Goal: Task Accomplishment & Management: Manage account settings

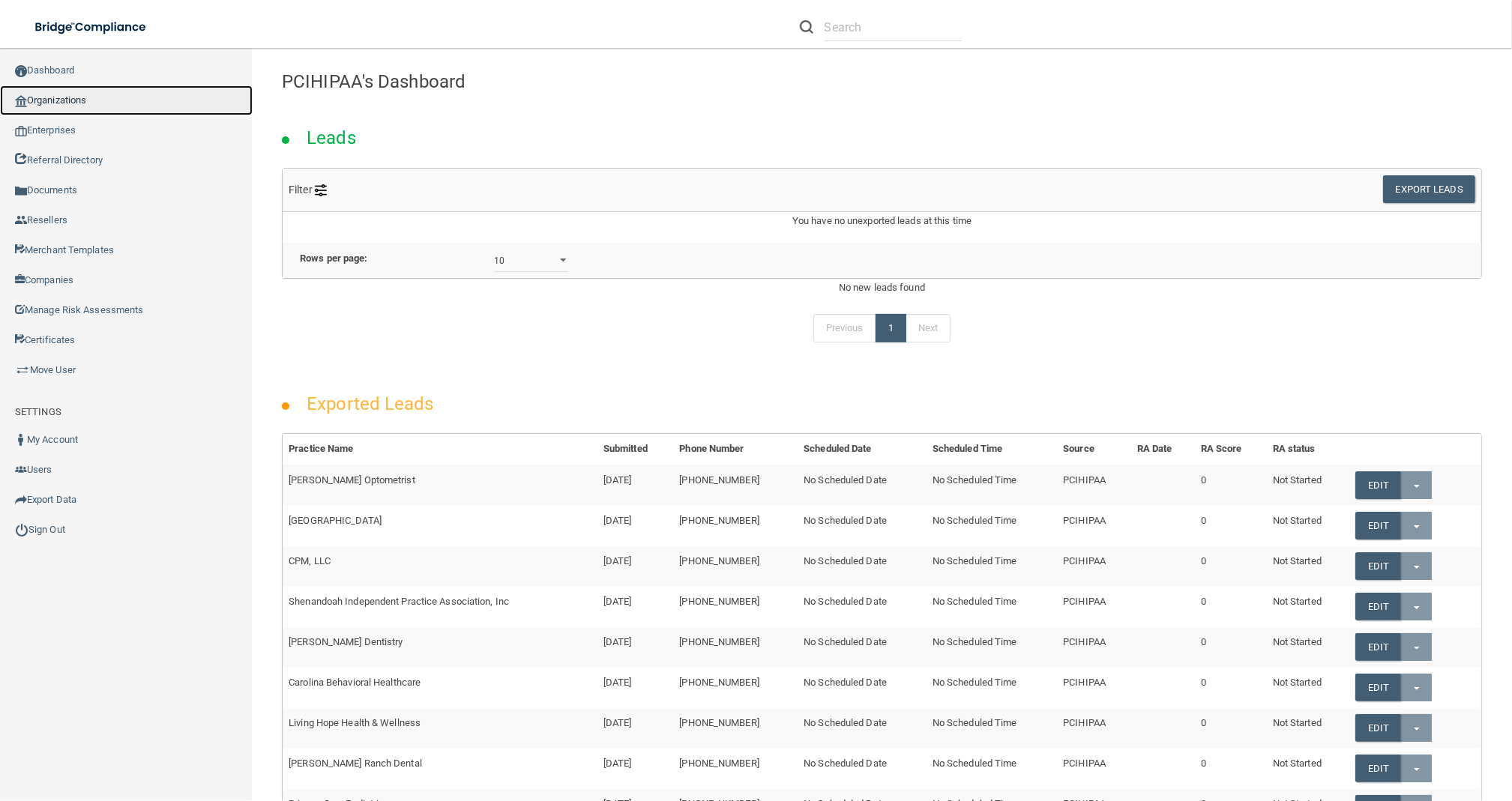
drag, startPoint x: 165, startPoint y: 98, endPoint x: 1000, endPoint y: 186, distance: 839.6
click at [162, 98] on link "Organizations" at bounding box center [126, 100] width 253 height 30
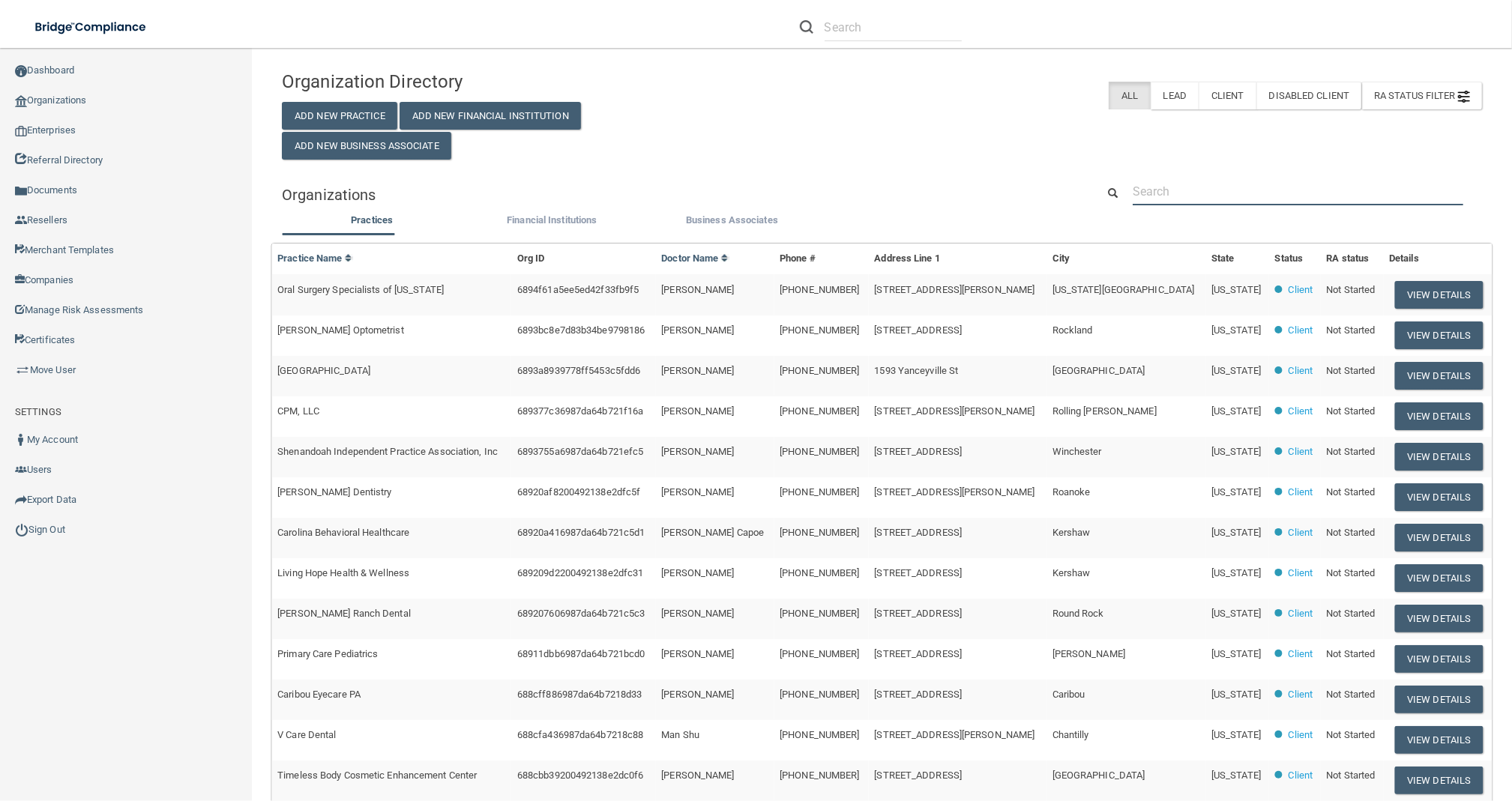
click at [1289, 192] on input "text" at bounding box center [1297, 191] width 331 height 27
paste input "[EMAIL_ADDRESS][DOMAIN_NAME]"
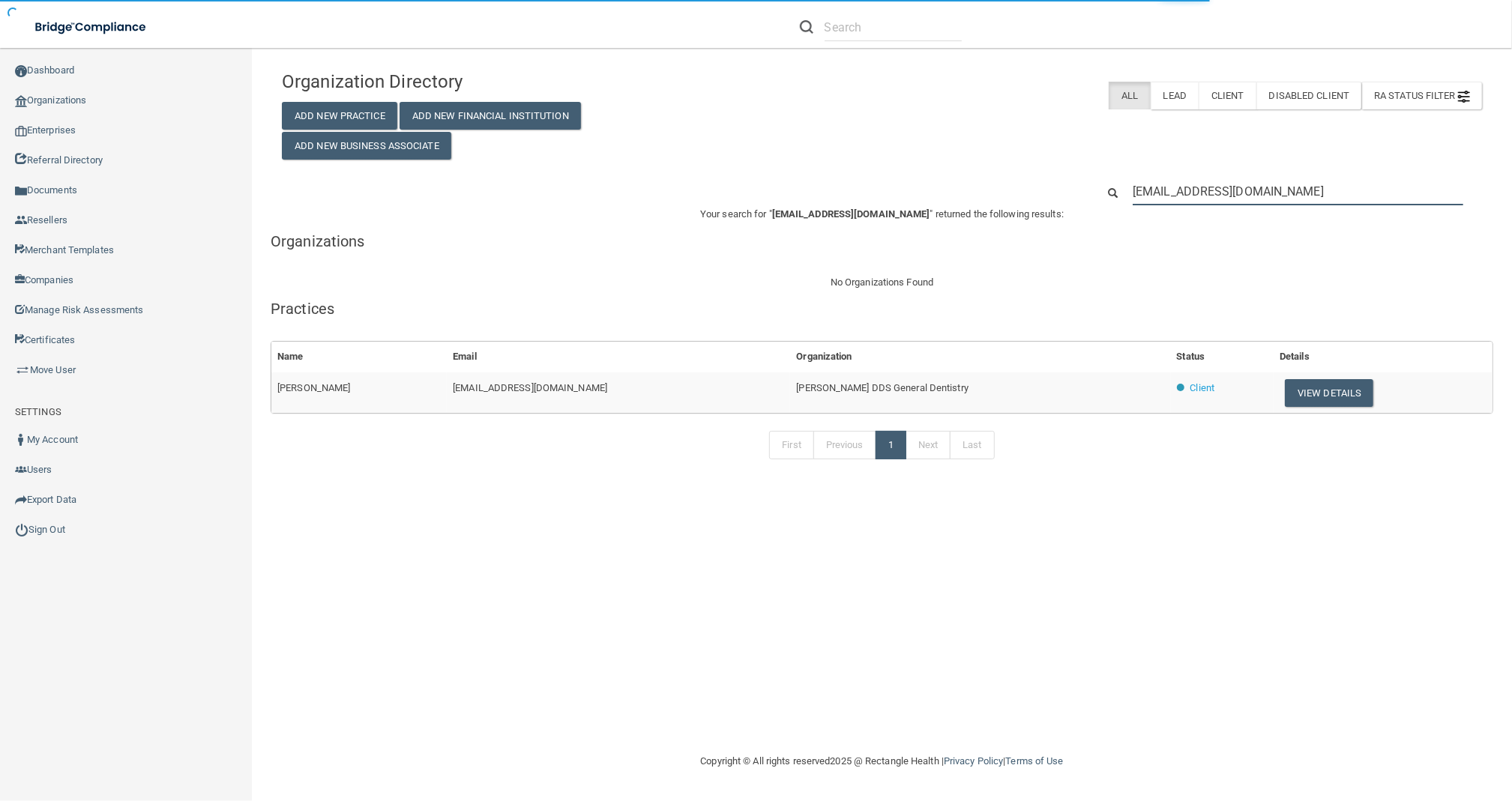
type input "[EMAIL_ADDRESS][DOMAIN_NAME]"
drag, startPoint x: 919, startPoint y: 389, endPoint x: 724, endPoint y: 391, distance: 195.0
click at [790, 391] on td "[PERSON_NAME] DDS General Dentistry" at bounding box center [980, 393] width 380 height 41
copy span "[PERSON_NAME] DDS General Dentistry"
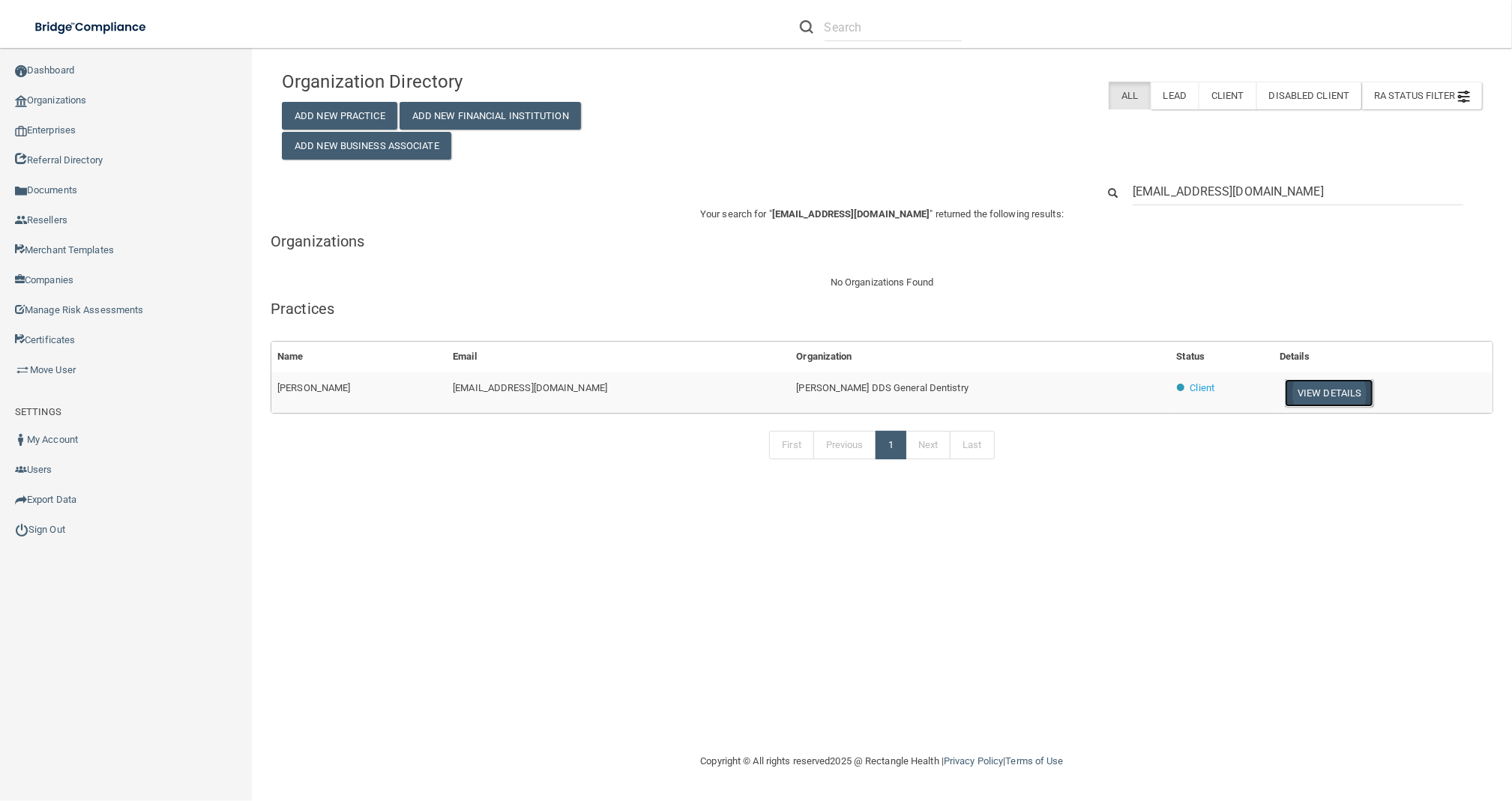
click at [1308, 406] on button "View Details" at bounding box center [1329, 393] width 89 height 27
click at [1299, 403] on button "View Details" at bounding box center [1329, 393] width 89 height 27
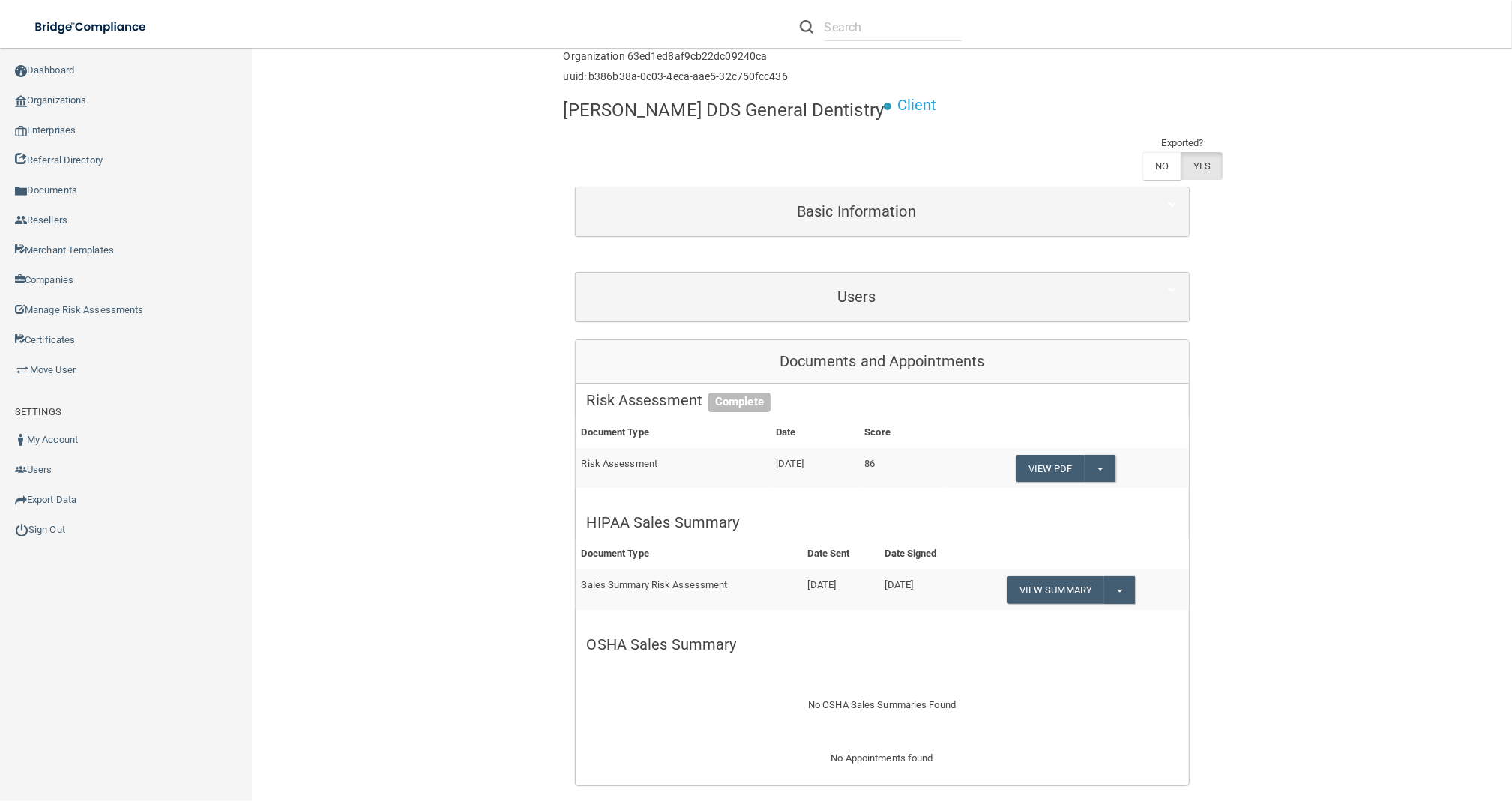
scroll to position [99, 0]
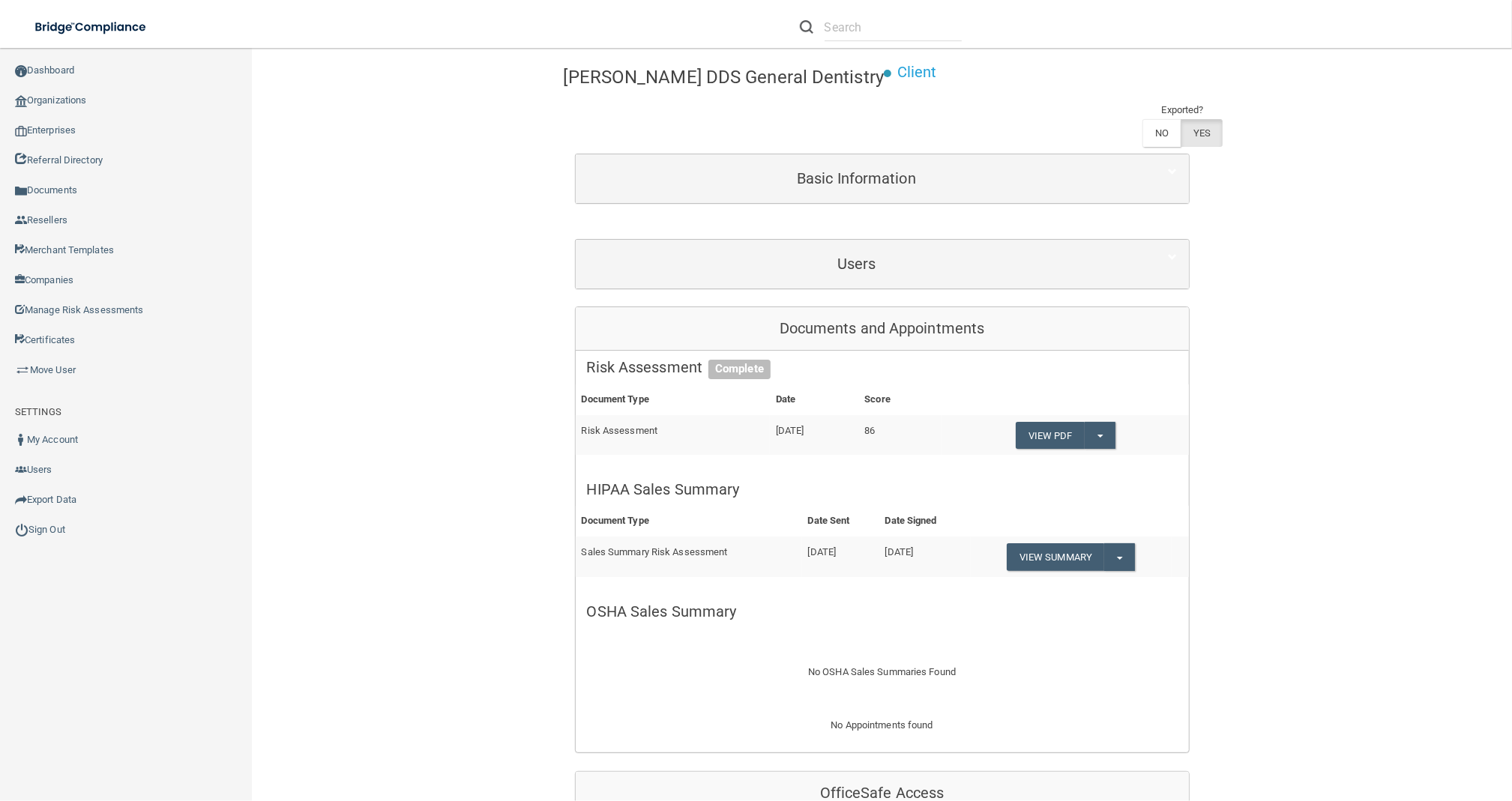
click at [872, 350] on div "Risk Assessment Complete" at bounding box center [882, 367] width 613 height 34
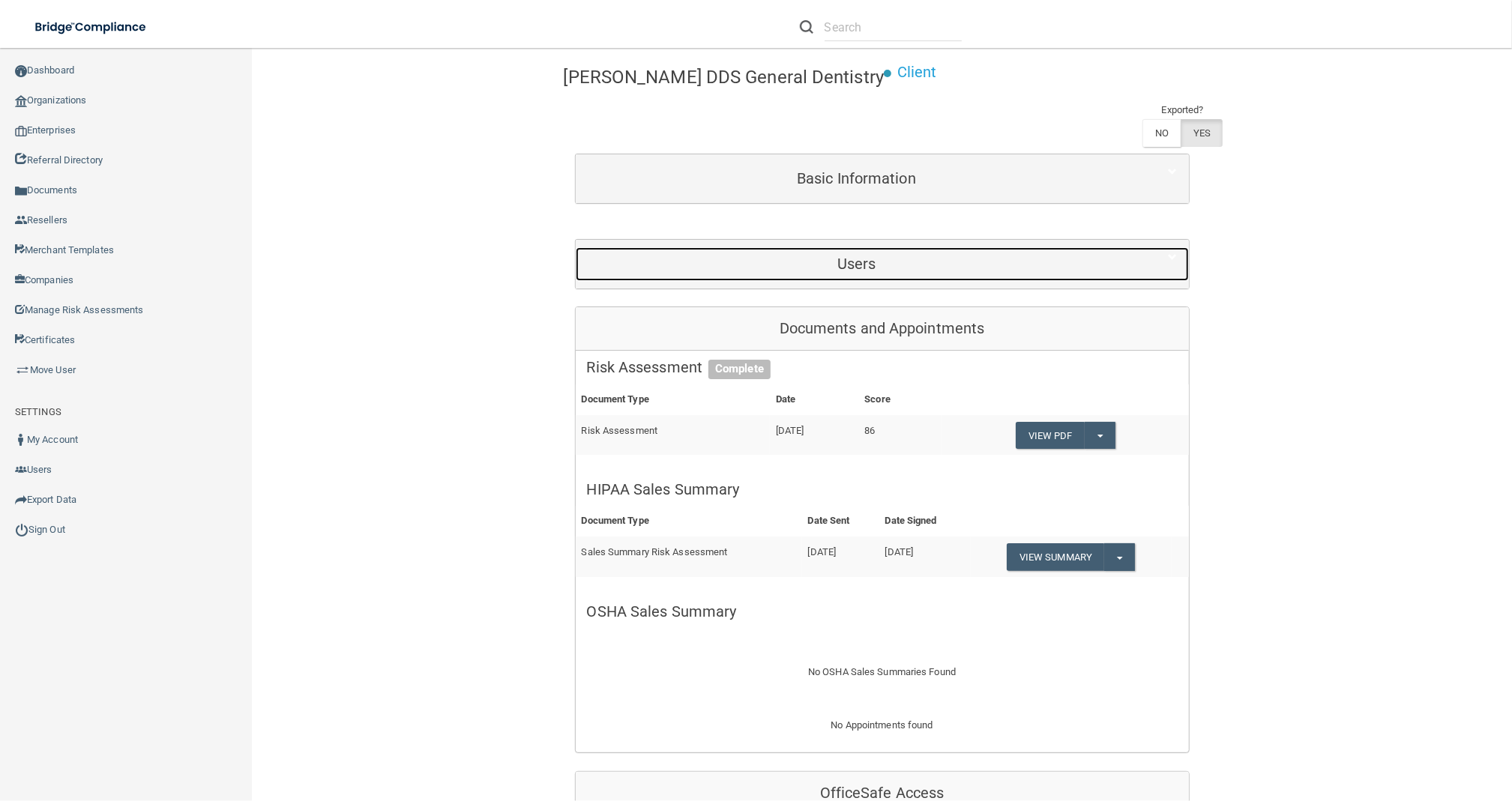
click at [862, 256] on h5 "Users" at bounding box center [856, 264] width 539 height 17
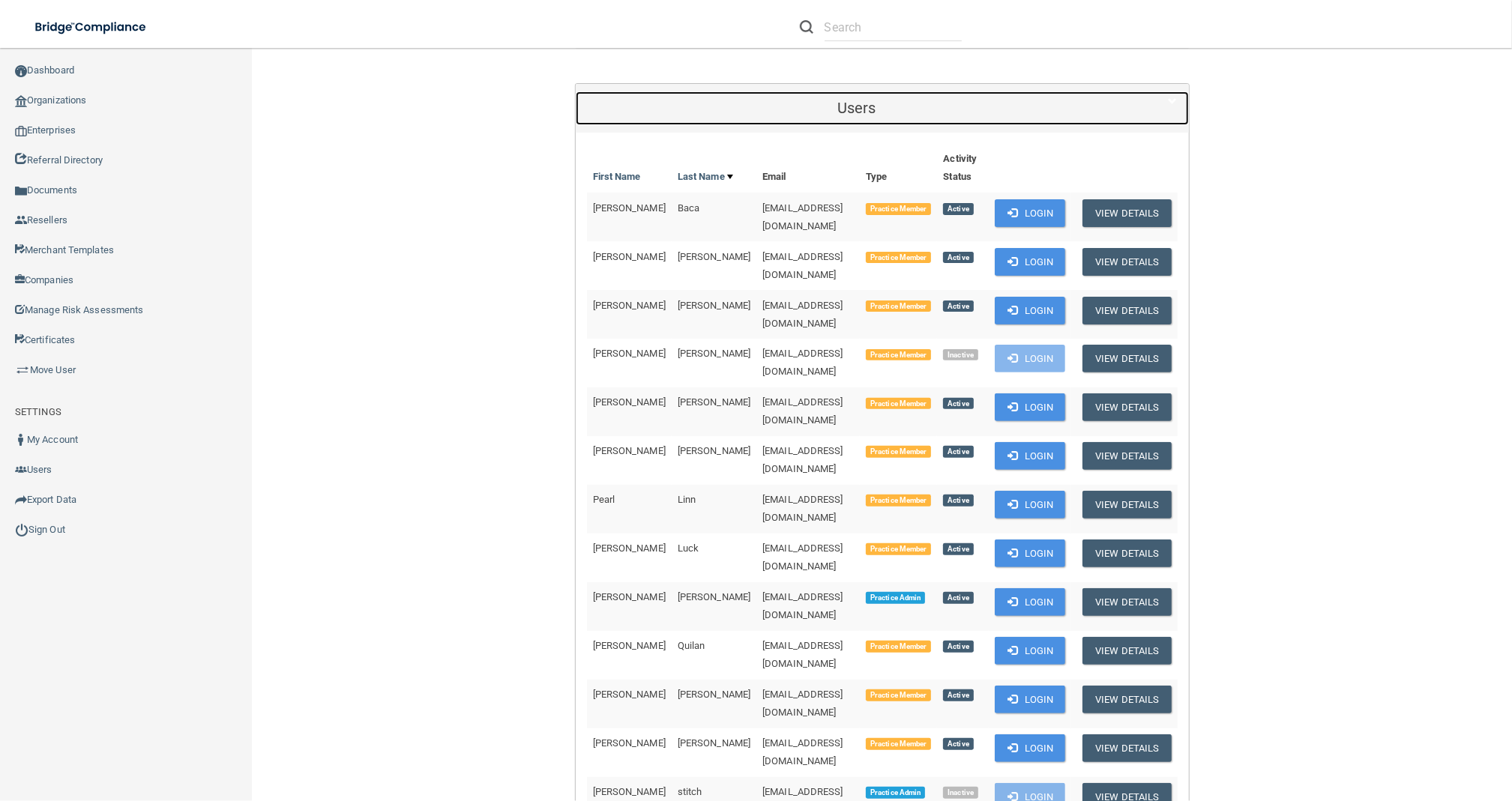
scroll to position [300, 0]
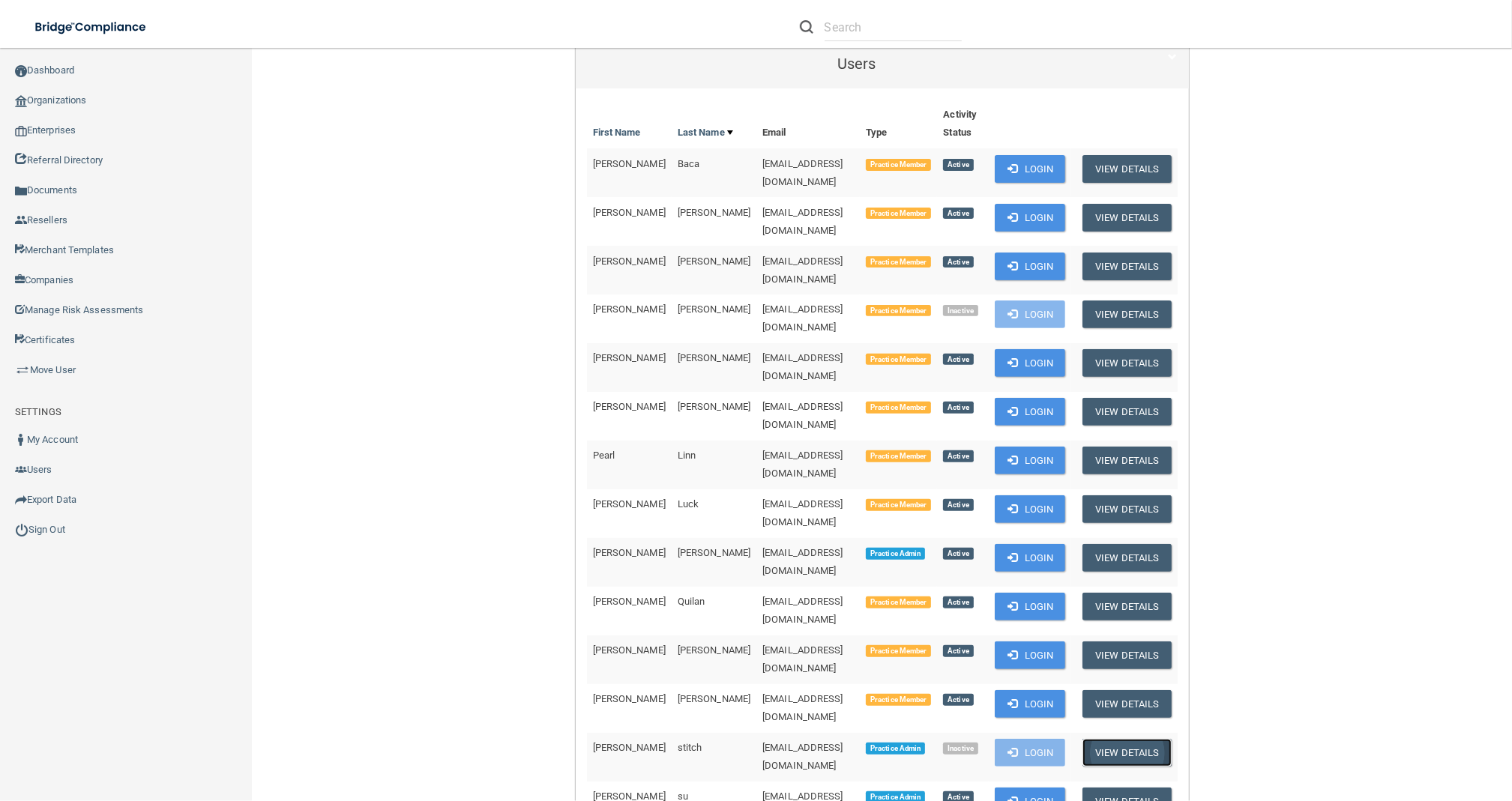
click at [1113, 739] on button "View Details" at bounding box center [1127, 752] width 89 height 27
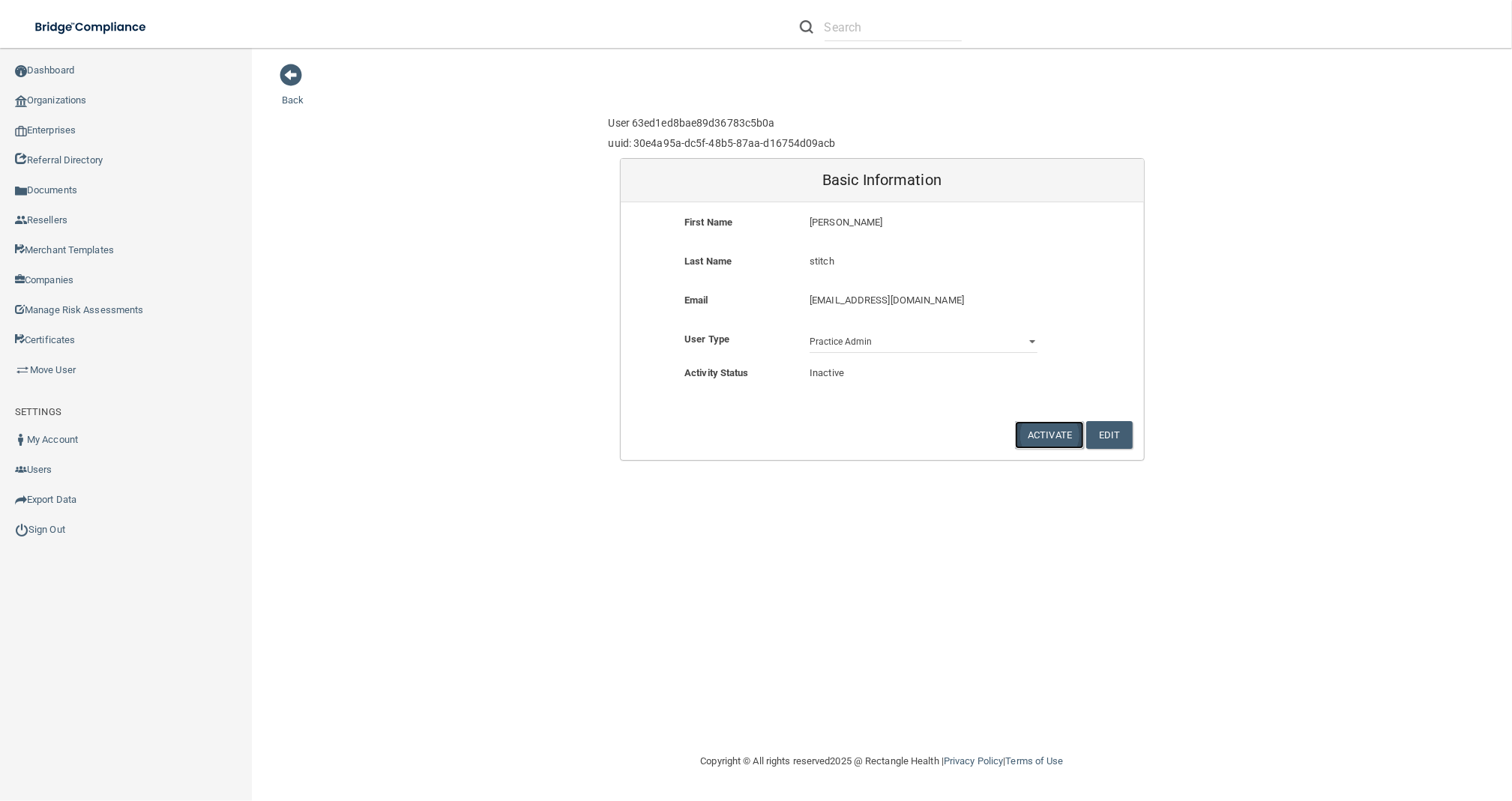
click at [1052, 439] on button "Activate" at bounding box center [1049, 434] width 69 height 27
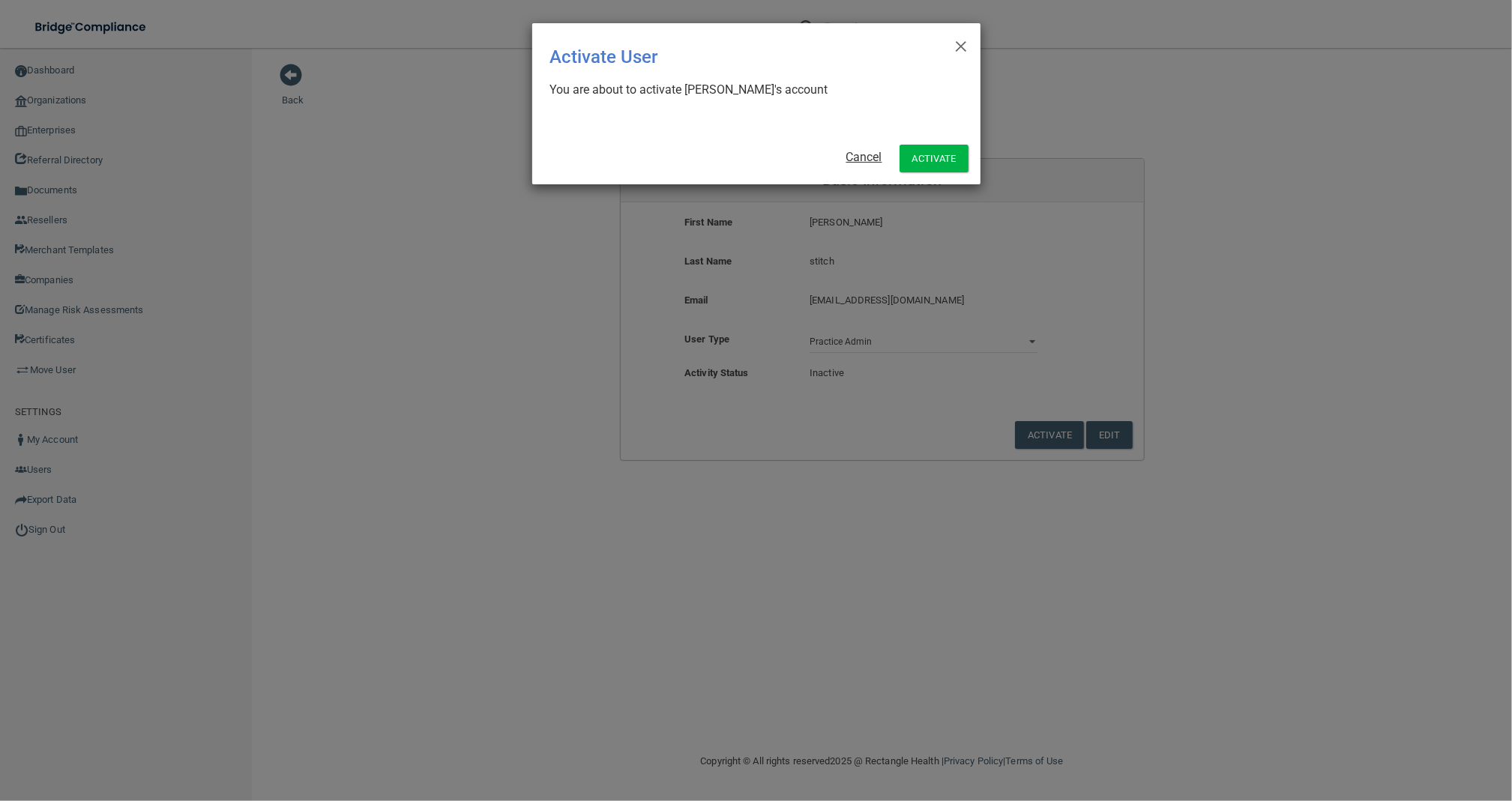
click at [861, 157] on link "Cancel" at bounding box center [864, 157] width 36 height 14
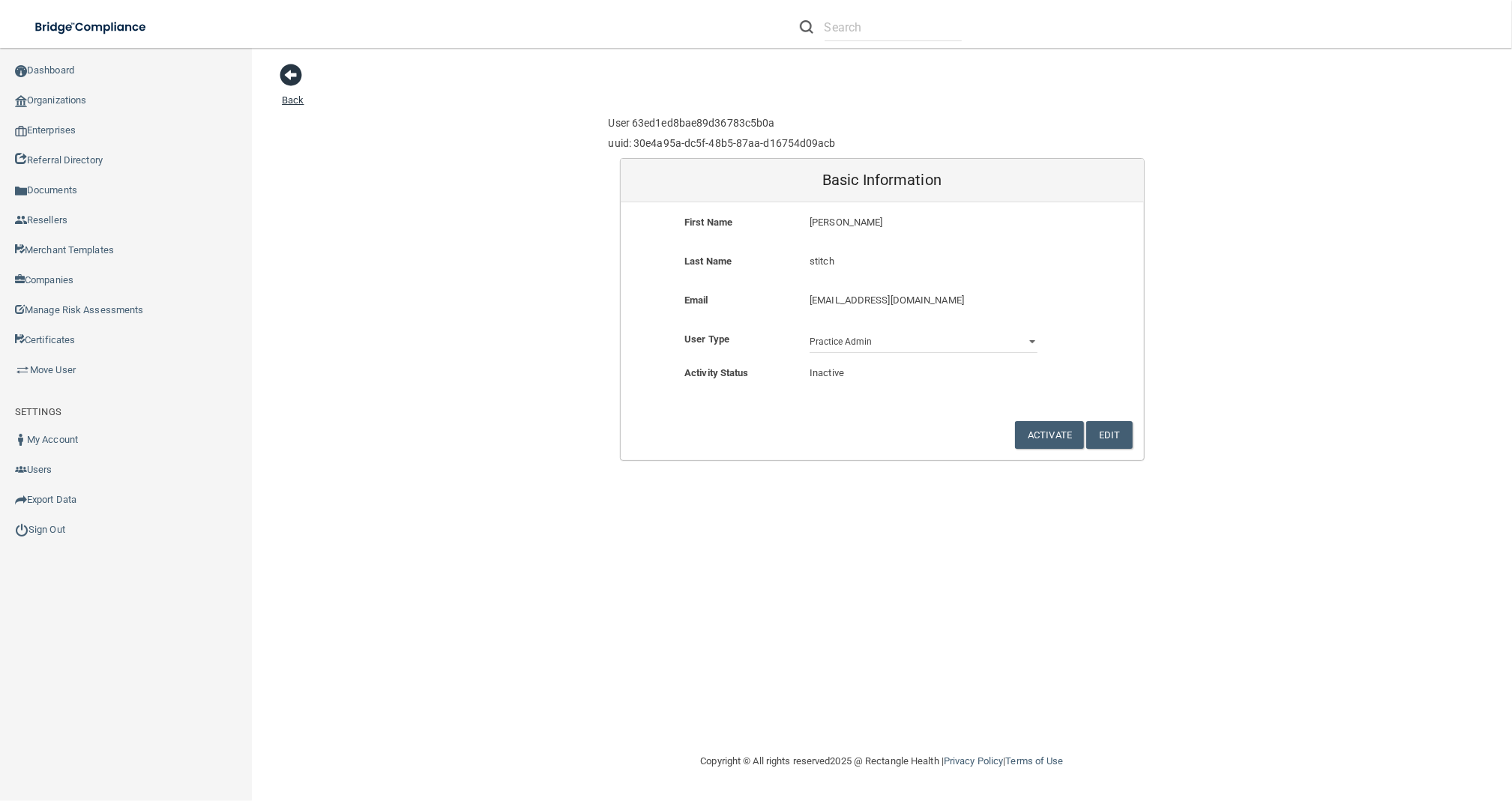
click at [298, 99] on link "Back" at bounding box center [292, 90] width 22 height 29
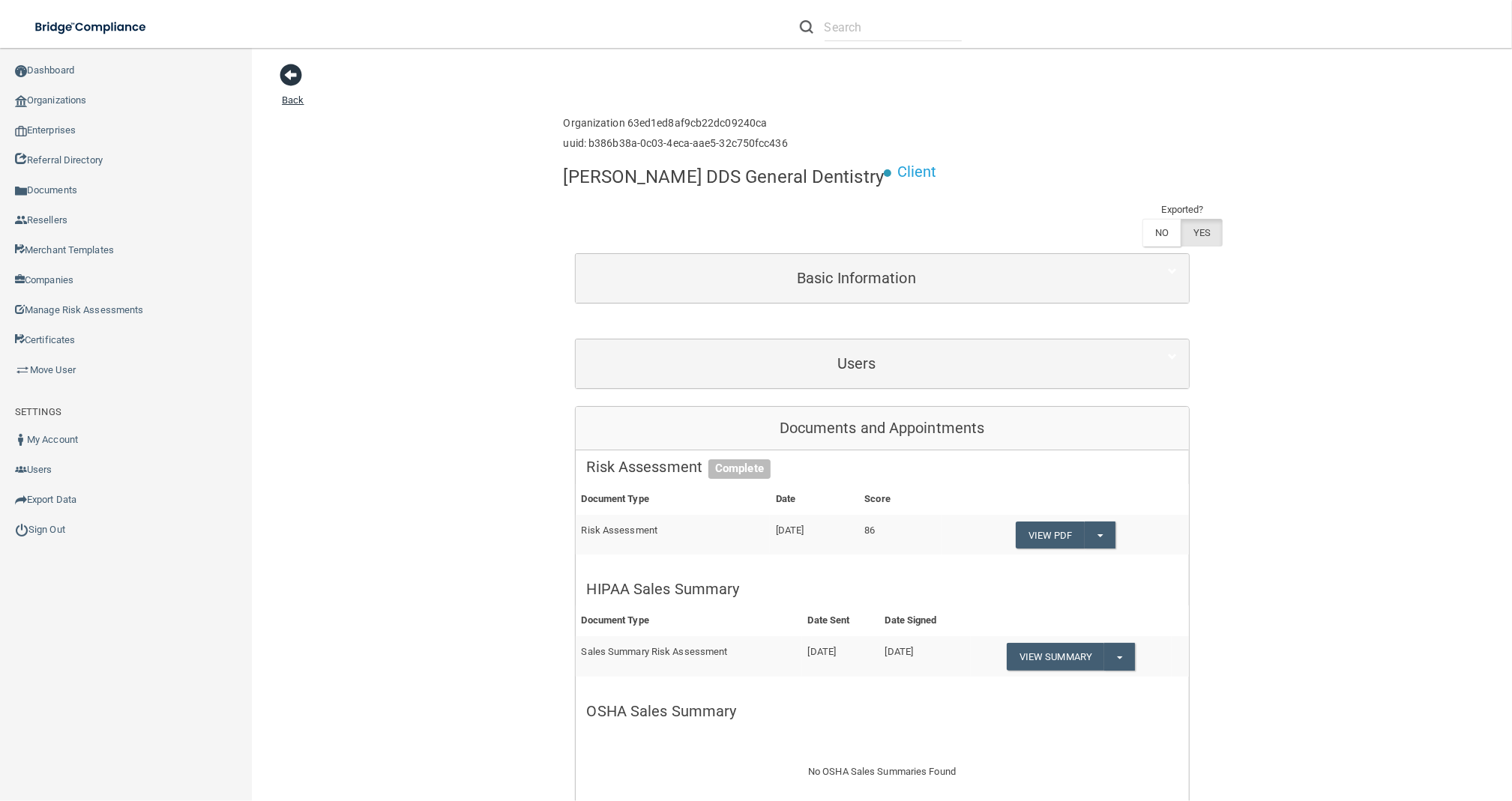
click at [294, 103] on link "Back" at bounding box center [292, 90] width 22 height 29
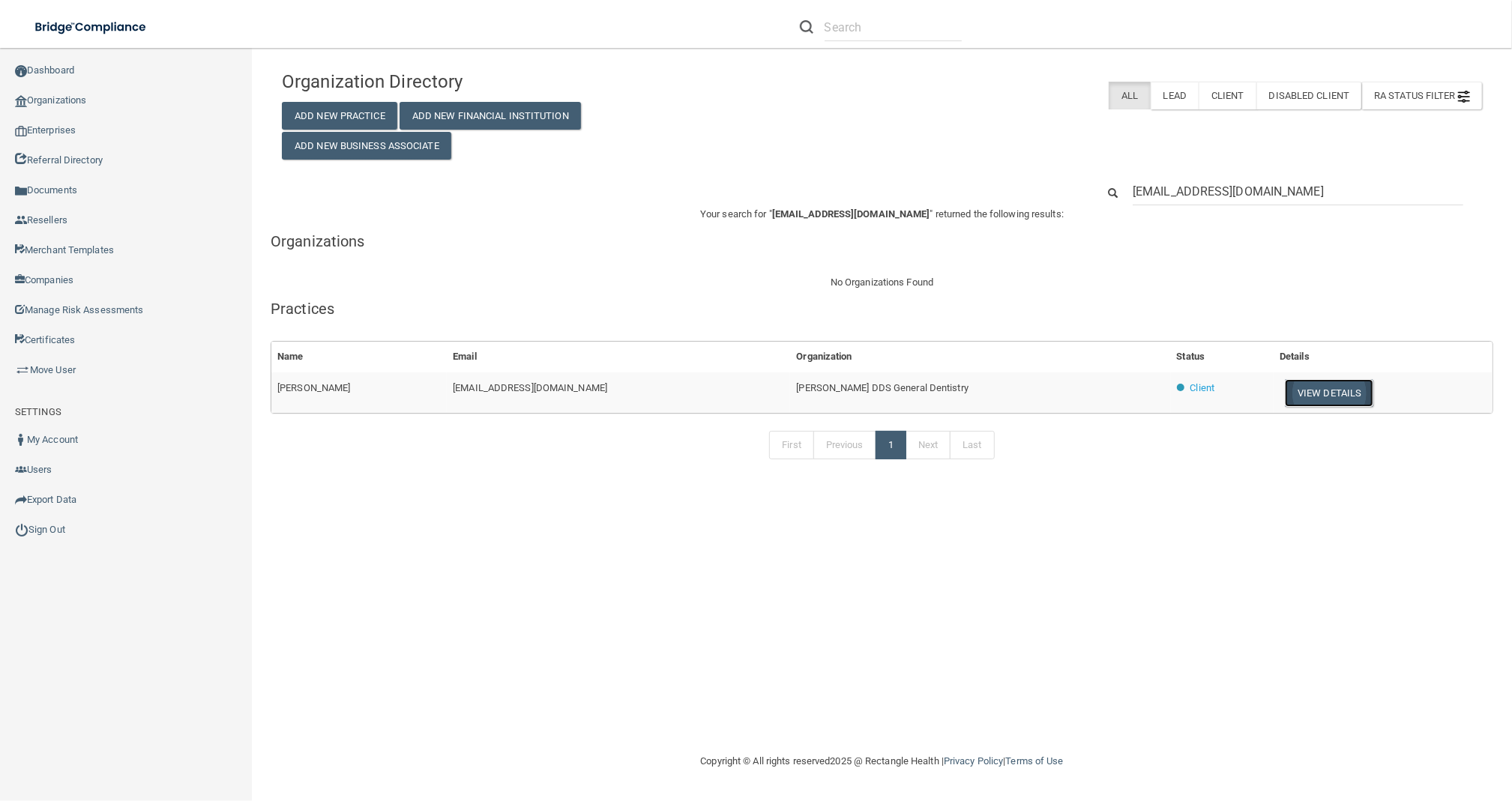
click at [1285, 385] on button "View Details" at bounding box center [1329, 393] width 89 height 27
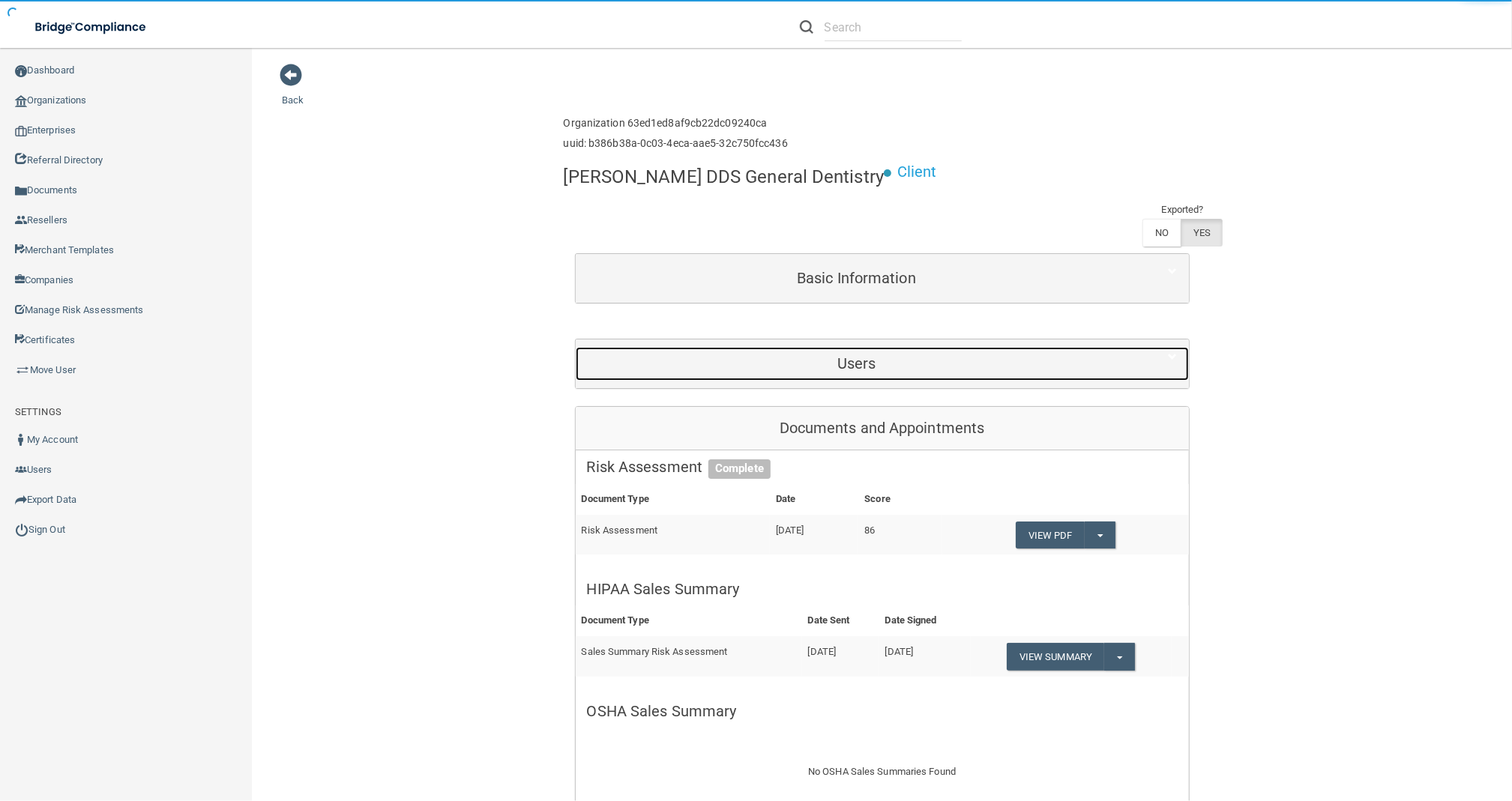
click at [862, 355] on h5 "Users" at bounding box center [856, 364] width 539 height 17
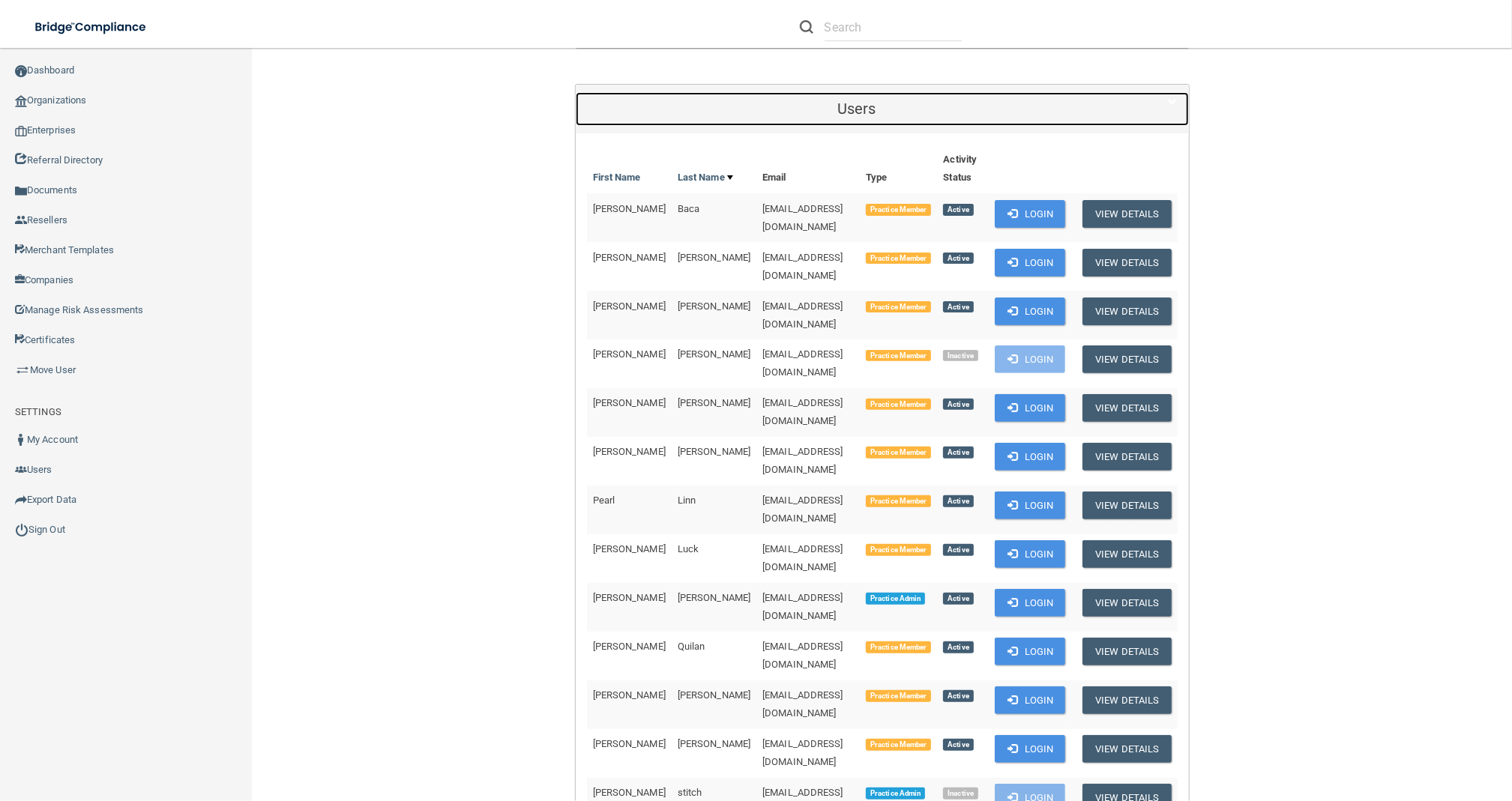
scroll to position [300, 0]
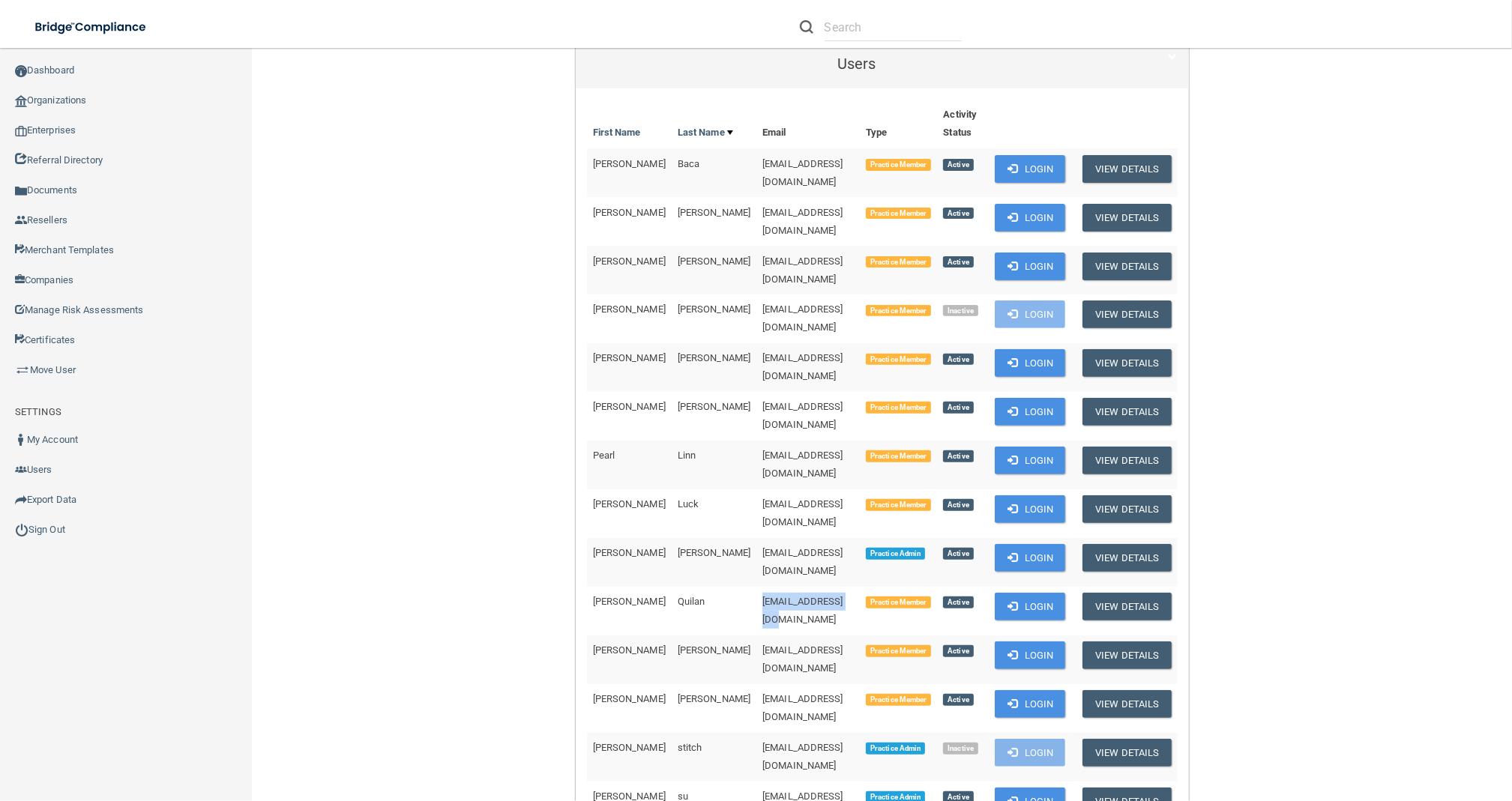
drag, startPoint x: 817, startPoint y: 486, endPoint x: 700, endPoint y: 495, distance: 117.3
click at [756, 586] on td "[EMAIL_ADDRESS][DOMAIN_NAME]" at bounding box center [808, 610] width 104 height 49
copy span "[EMAIL_ADDRESS][DOMAIN_NAME]"
click at [766, 586] on td "[EMAIL_ADDRESS][DOMAIN_NAME]" at bounding box center [808, 610] width 104 height 49
drag, startPoint x: 824, startPoint y: 490, endPoint x: 697, endPoint y: 478, distance: 127.6
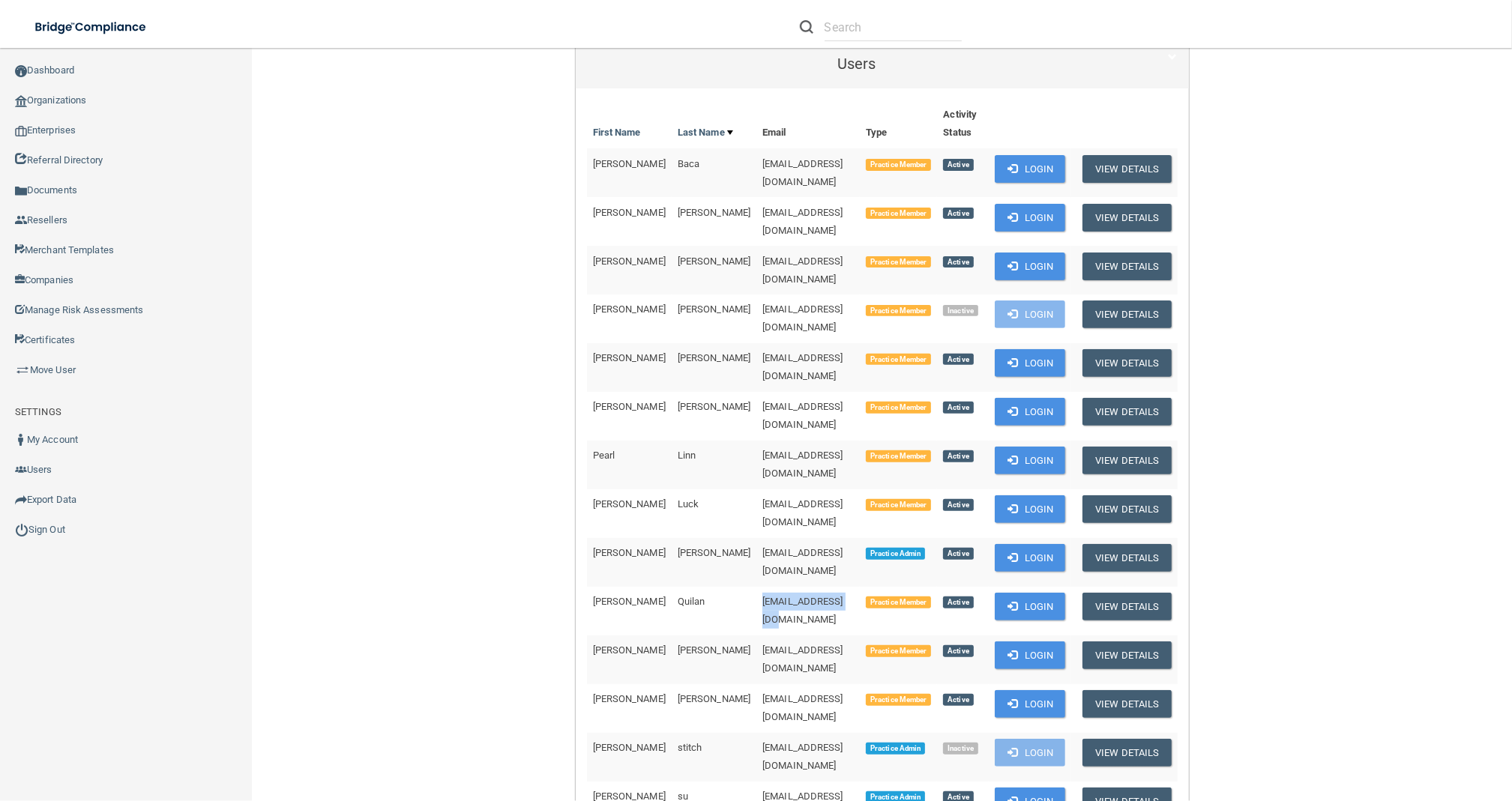
click at [697, 586] on tr "[PERSON_NAME] [EMAIL_ADDRESS][DOMAIN_NAME] Practice Member Active Login View De…" at bounding box center [882, 610] width 591 height 49
copy tr "[EMAIL_ADDRESS][DOMAIN_NAME]"
click at [592, 538] on td "[PERSON_NAME]" at bounding box center [629, 562] width 85 height 49
drag, startPoint x: 732, startPoint y: 358, endPoint x: 733, endPoint y: 348, distance: 10.0
click at [756, 441] on td "[EMAIL_ADDRESS][DOMAIN_NAME]" at bounding box center [808, 465] width 104 height 49
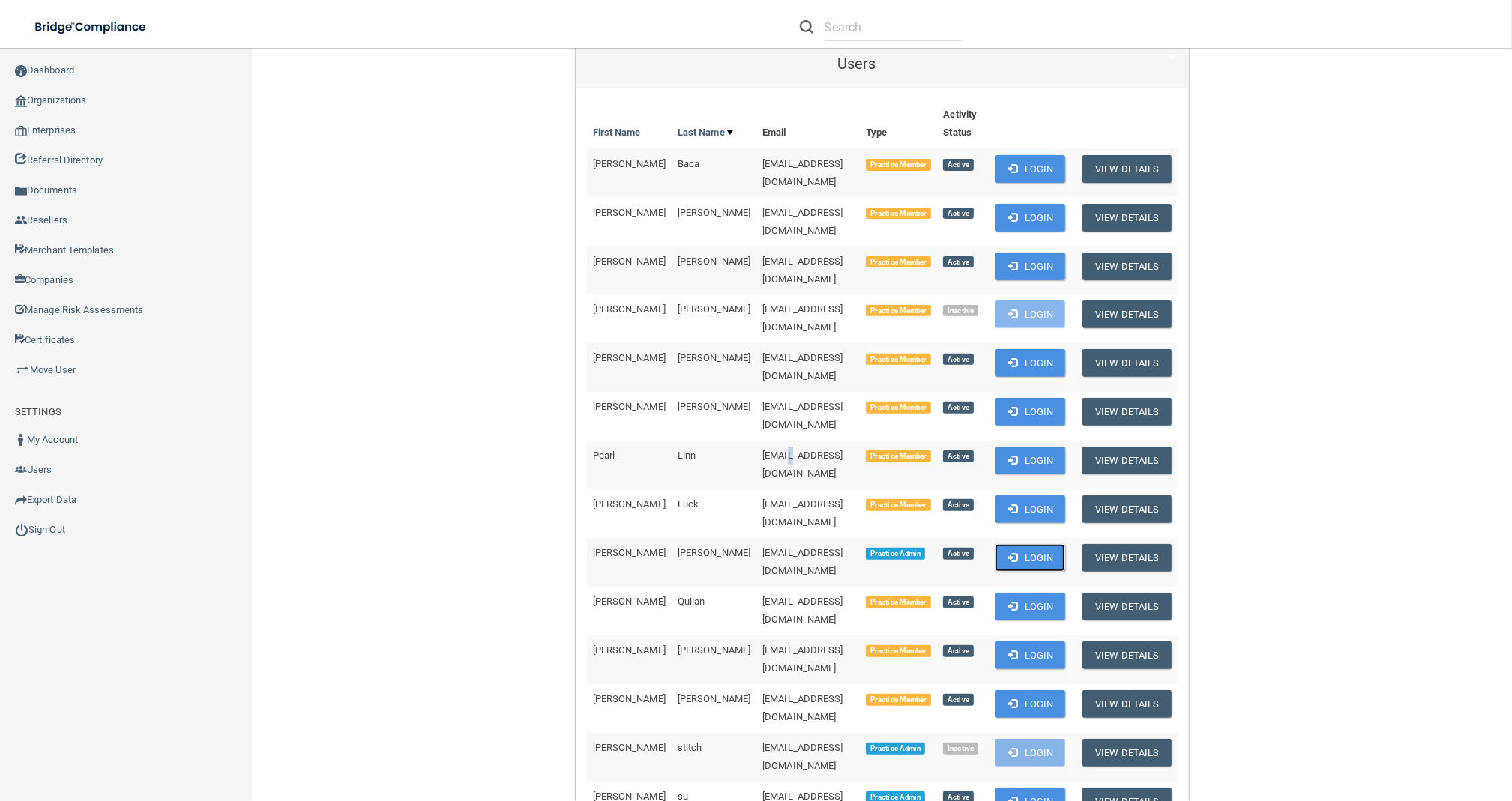
click at [1021, 544] on button "Login" at bounding box center [1031, 557] width 71 height 27
drag, startPoint x: 612, startPoint y: 485, endPoint x: 580, endPoint y: 495, distance: 33.5
click at [587, 586] on td "[PERSON_NAME]" at bounding box center [629, 610] width 85 height 49
copy span "[PERSON_NAME]"
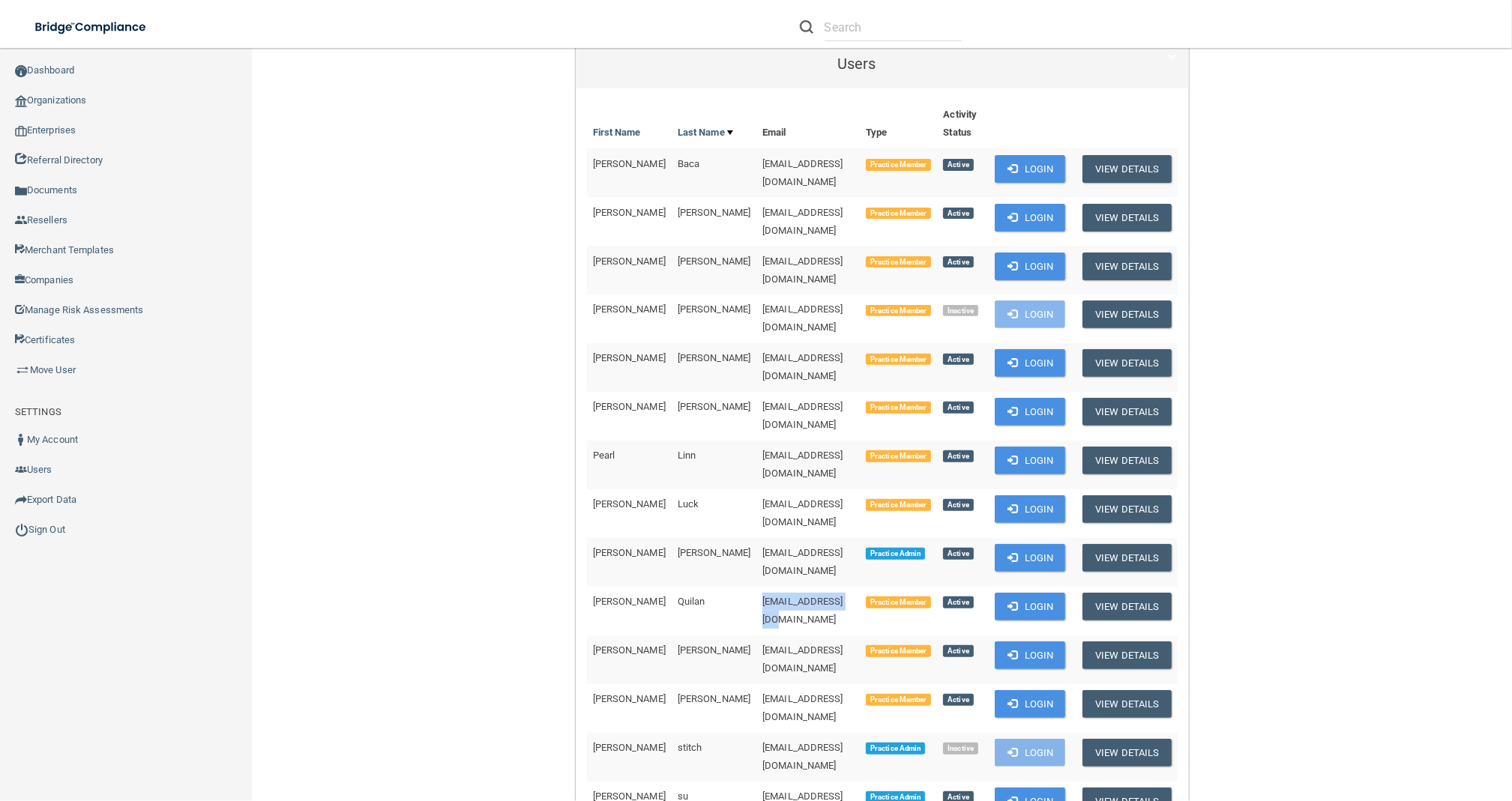
drag, startPoint x: 822, startPoint y: 489, endPoint x: 703, endPoint y: 490, distance: 119.0
click at [756, 586] on td "[EMAIL_ADDRESS][DOMAIN_NAME]" at bounding box center [808, 610] width 104 height 49
copy span "[EMAIL_ADDRESS][DOMAIN_NAME]"
click at [1011, 544] on button "Login" at bounding box center [1031, 557] width 71 height 27
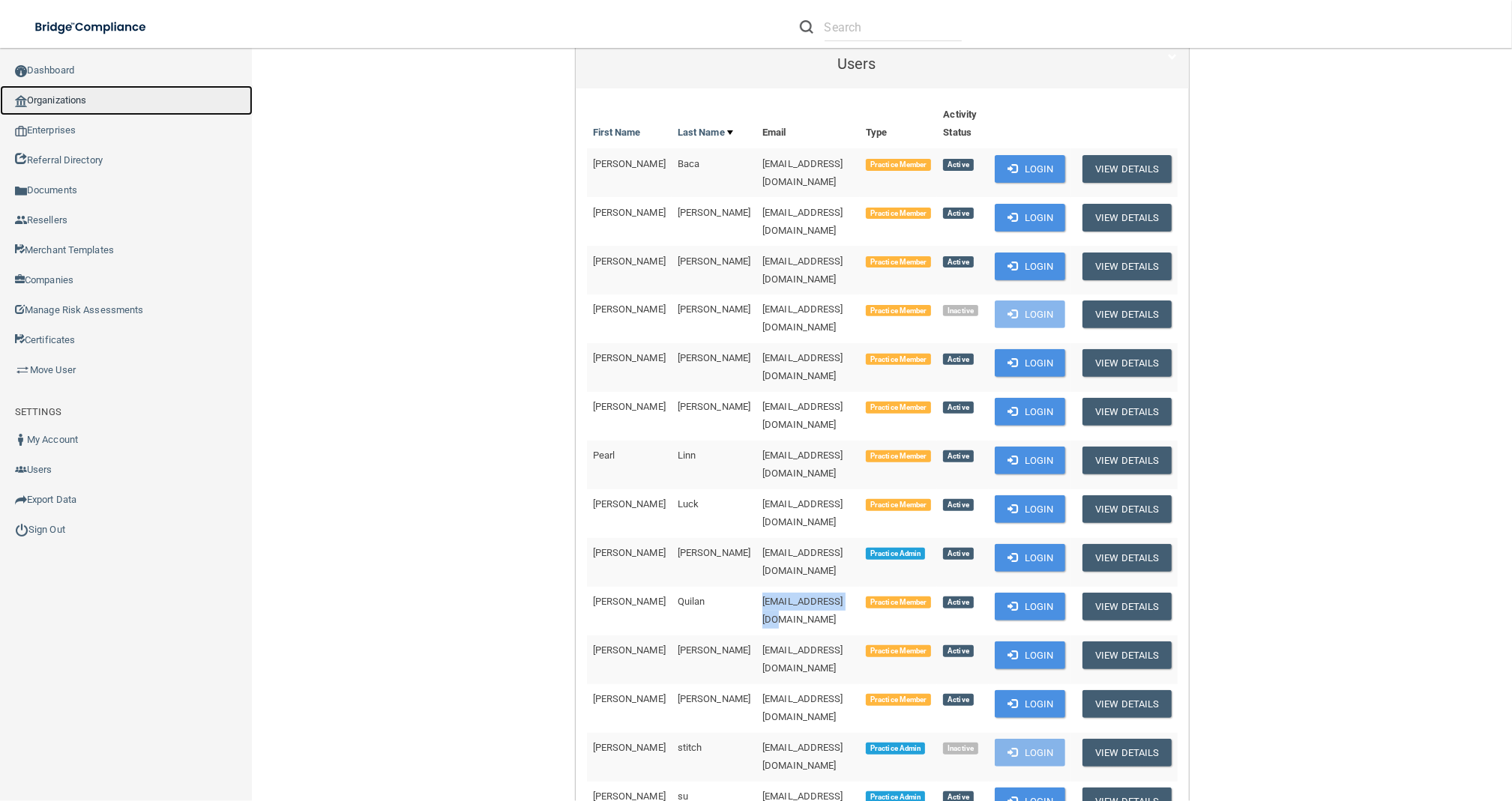
click at [121, 100] on link "Organizations" at bounding box center [126, 100] width 253 height 30
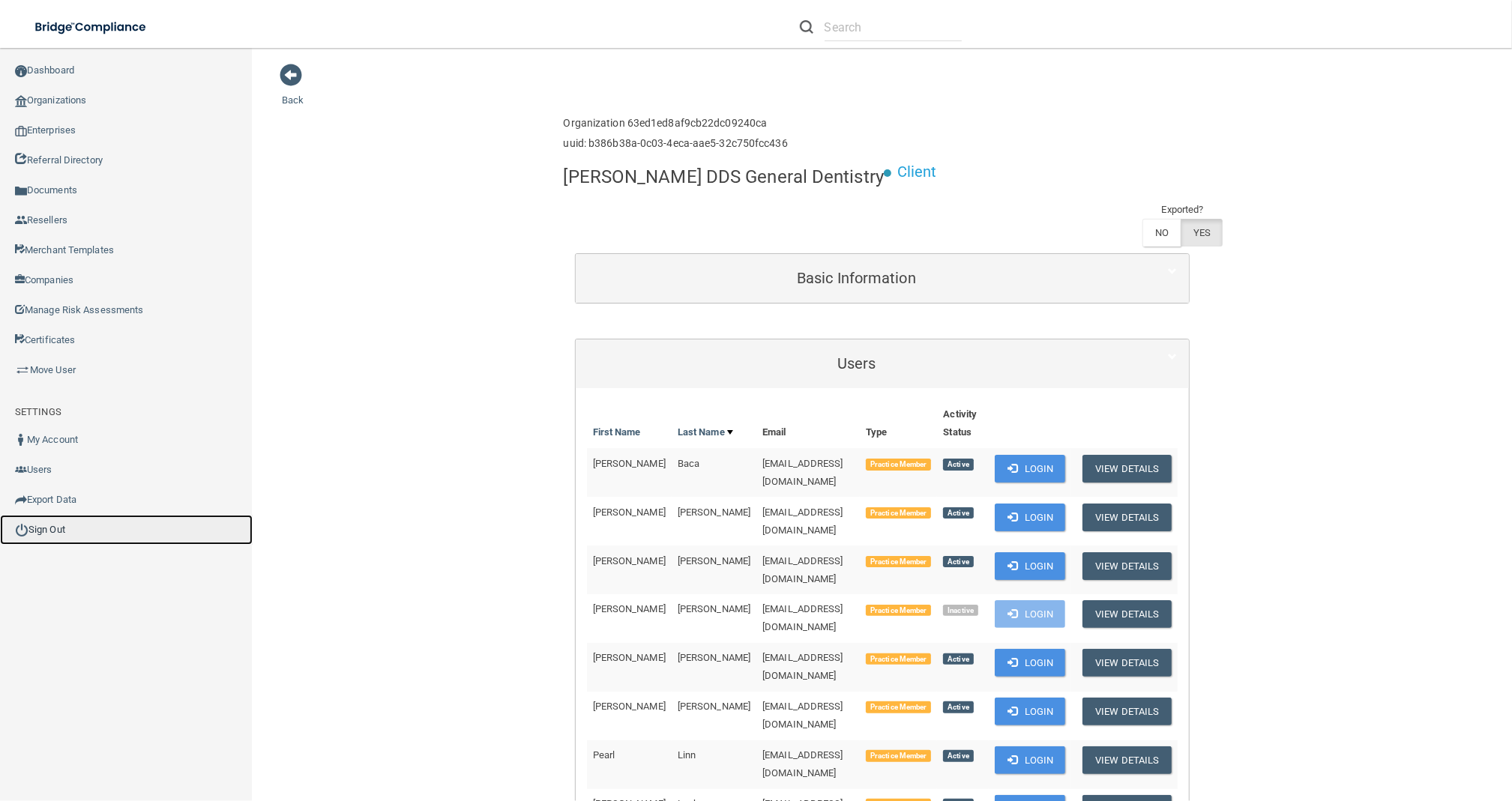
click at [88, 523] on link "Sign Out" at bounding box center [126, 530] width 253 height 30
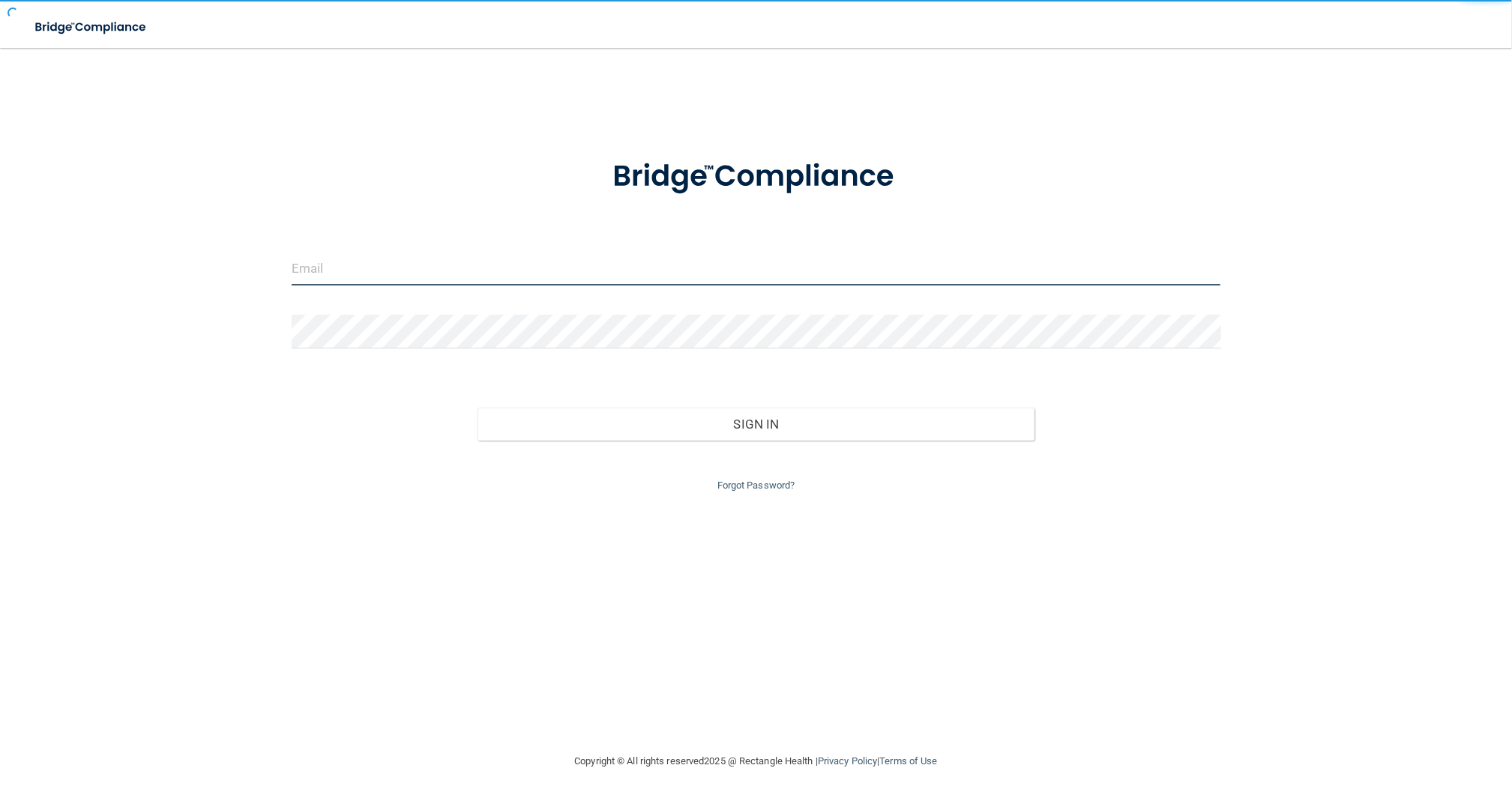
type input "[EMAIL_ADDRESS][DOMAIN_NAME]"
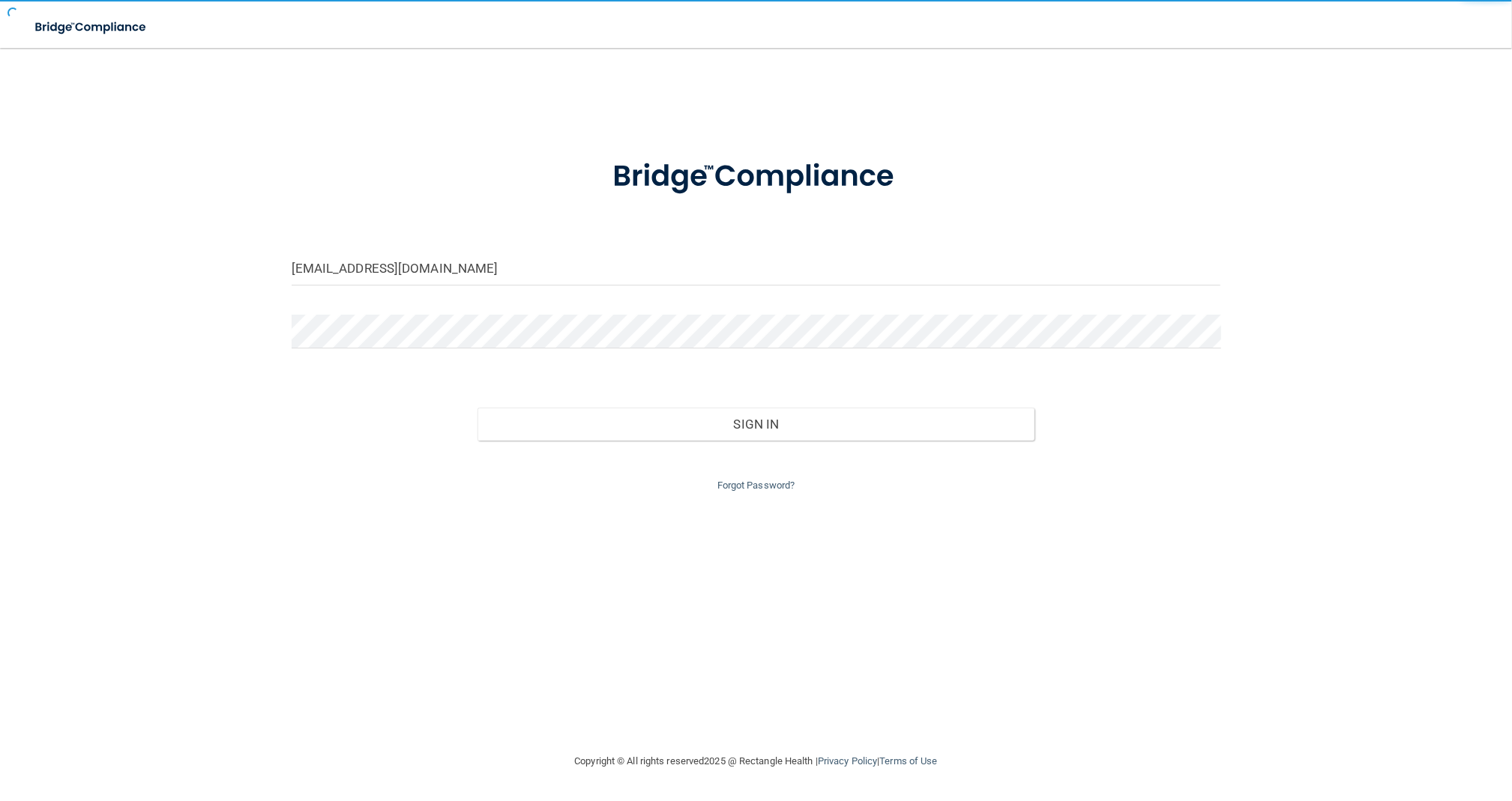
click at [737, 448] on div "Forgot Password?" at bounding box center [756, 467] width 952 height 54
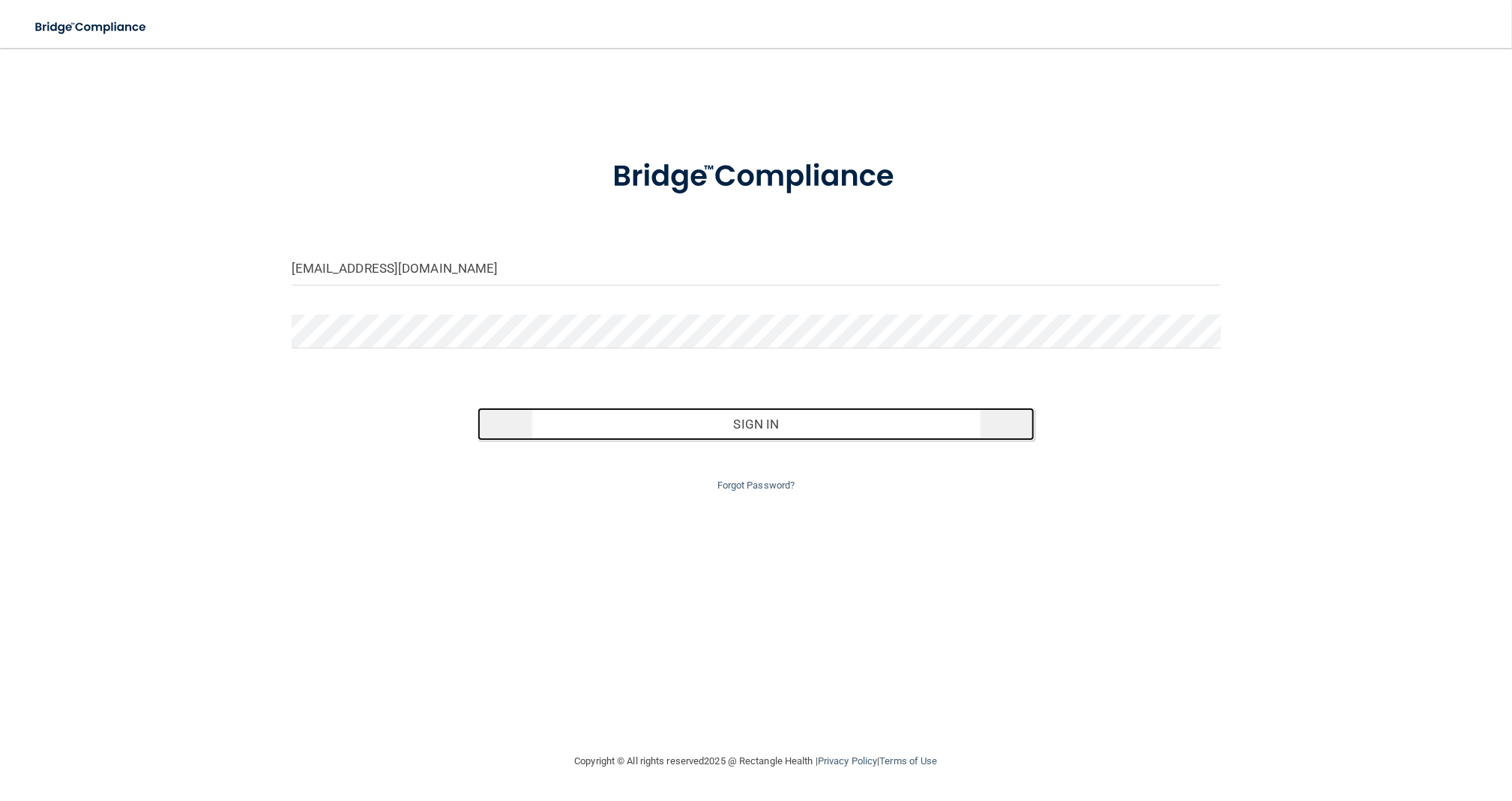
click at [736, 421] on button "Sign In" at bounding box center [756, 424] width 558 height 33
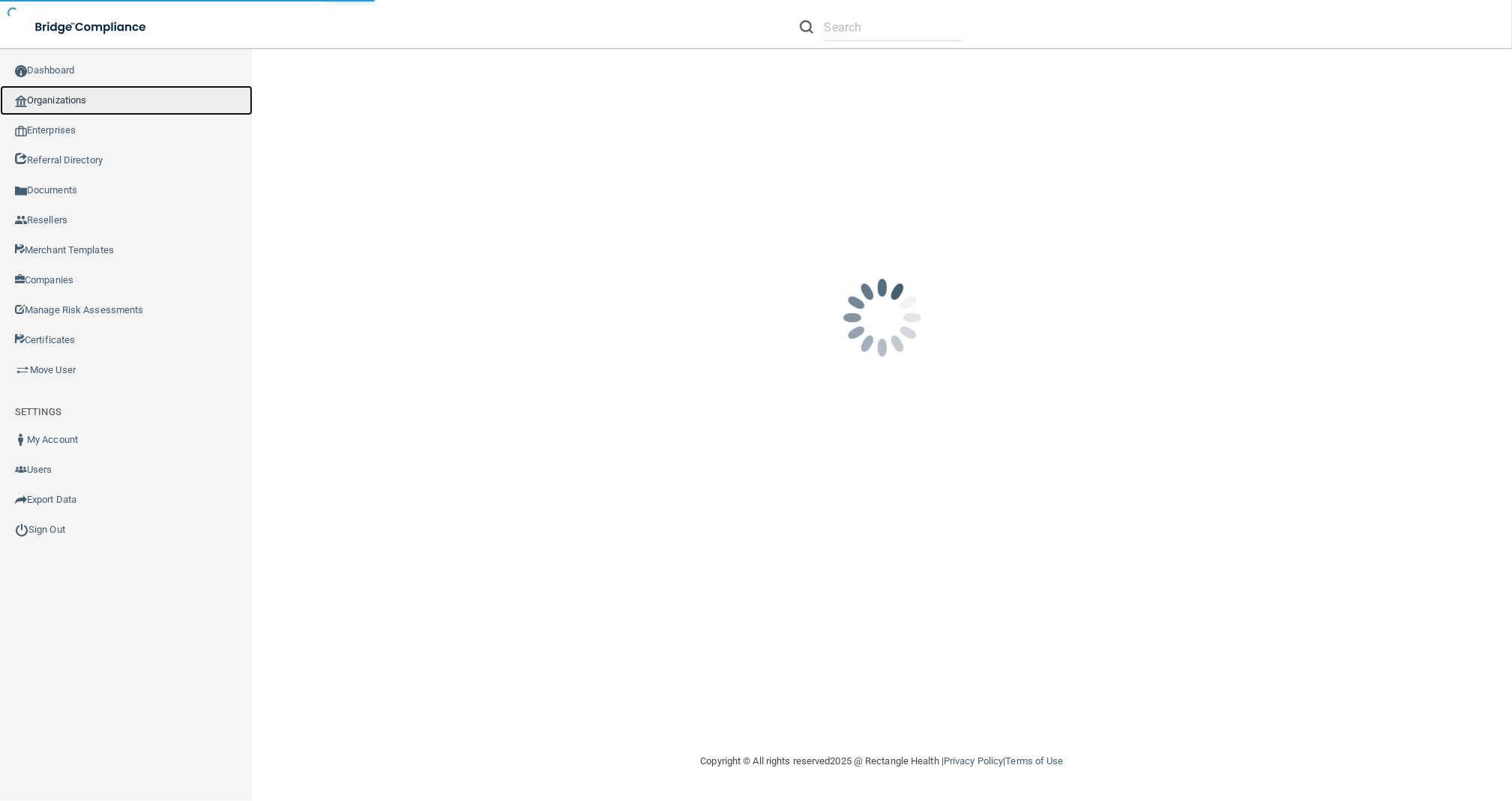
click at [90, 108] on link "Organizations" at bounding box center [126, 100] width 253 height 30
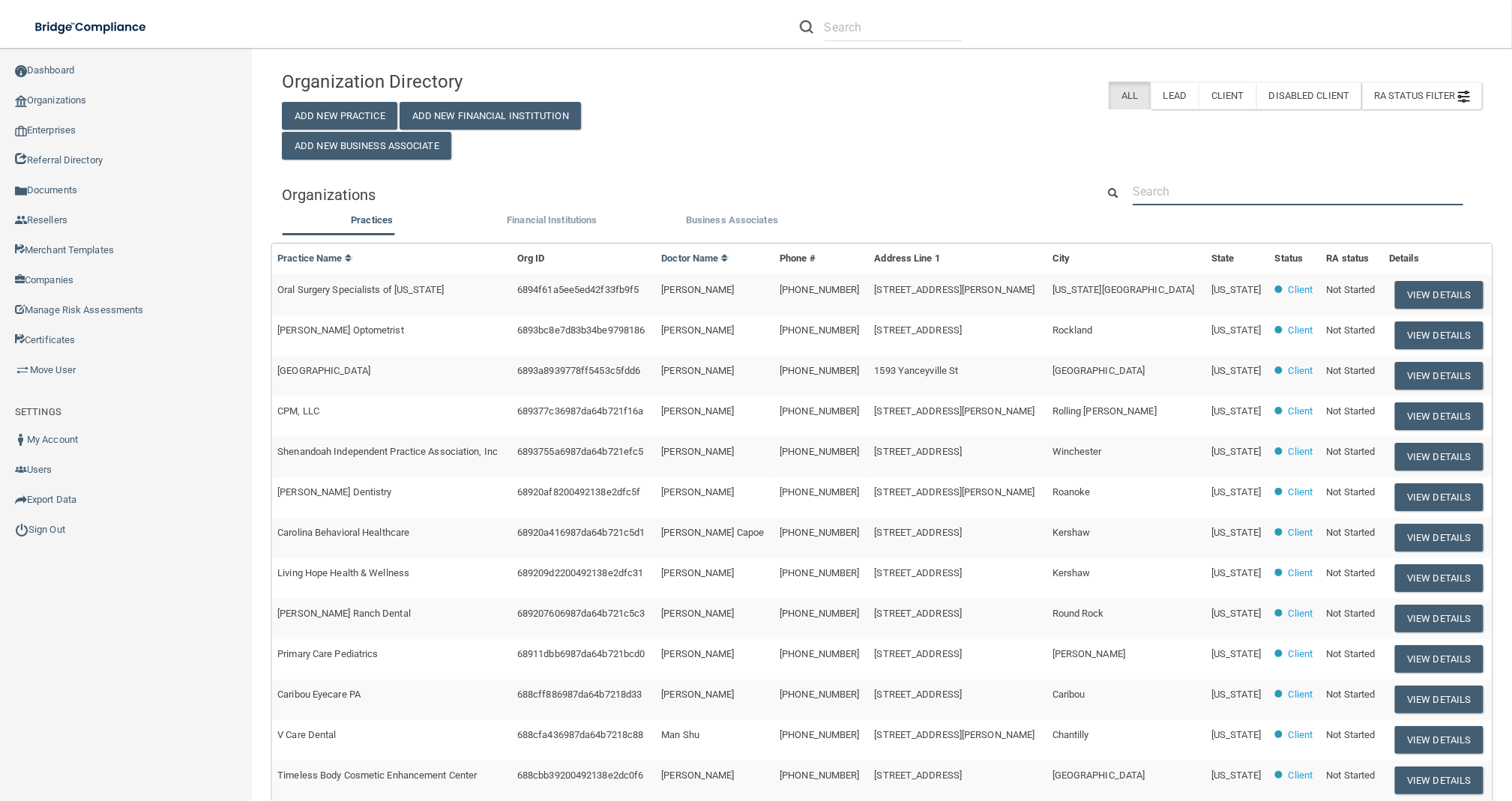
click at [1244, 192] on input "text" at bounding box center [1297, 191] width 331 height 27
paste input "[EMAIL_ADDRESS][DOMAIN_NAME]"
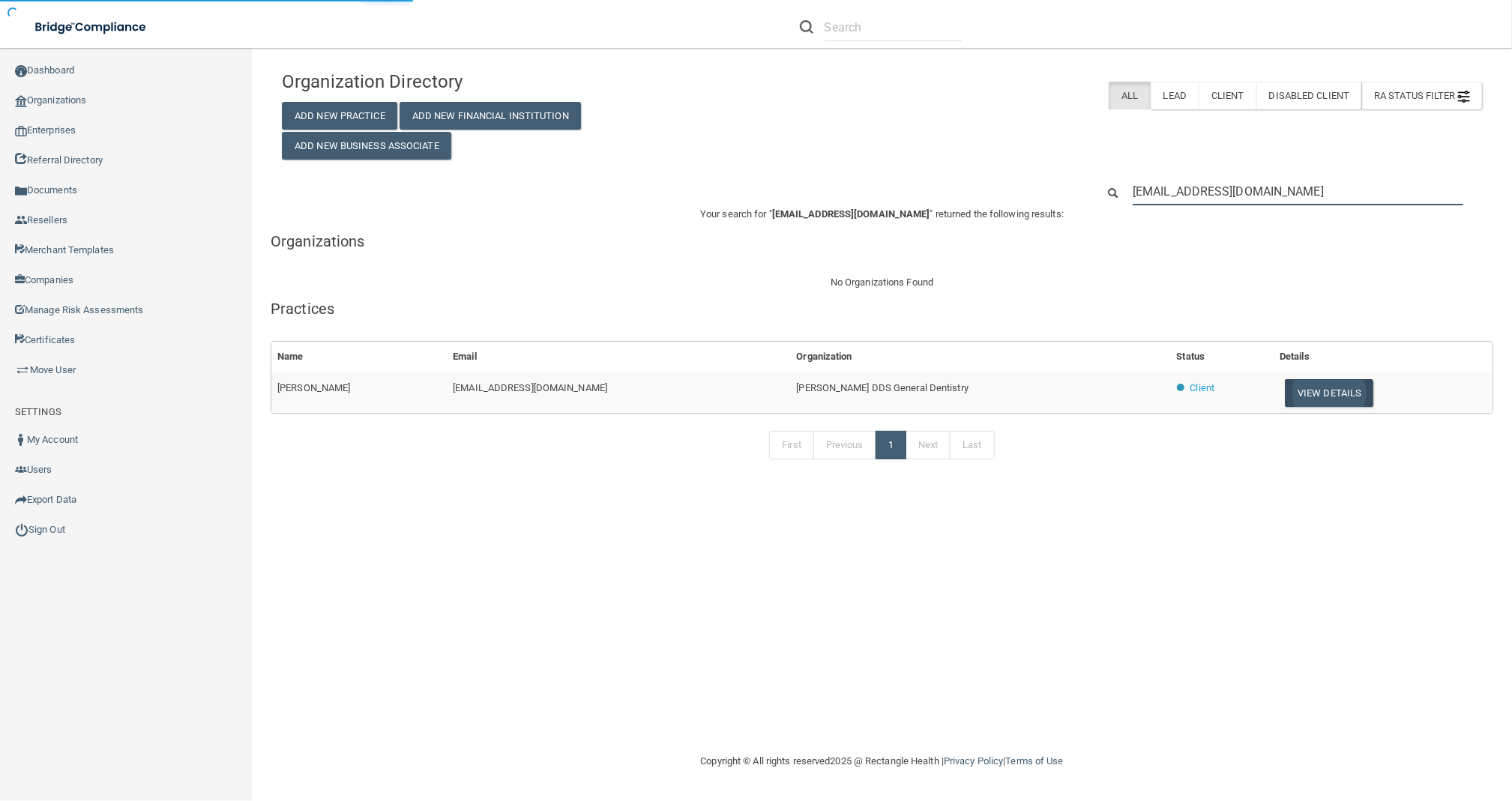
type input "[EMAIL_ADDRESS][DOMAIN_NAME]"
click at [1285, 382] on button "View Details" at bounding box center [1329, 393] width 89 height 27
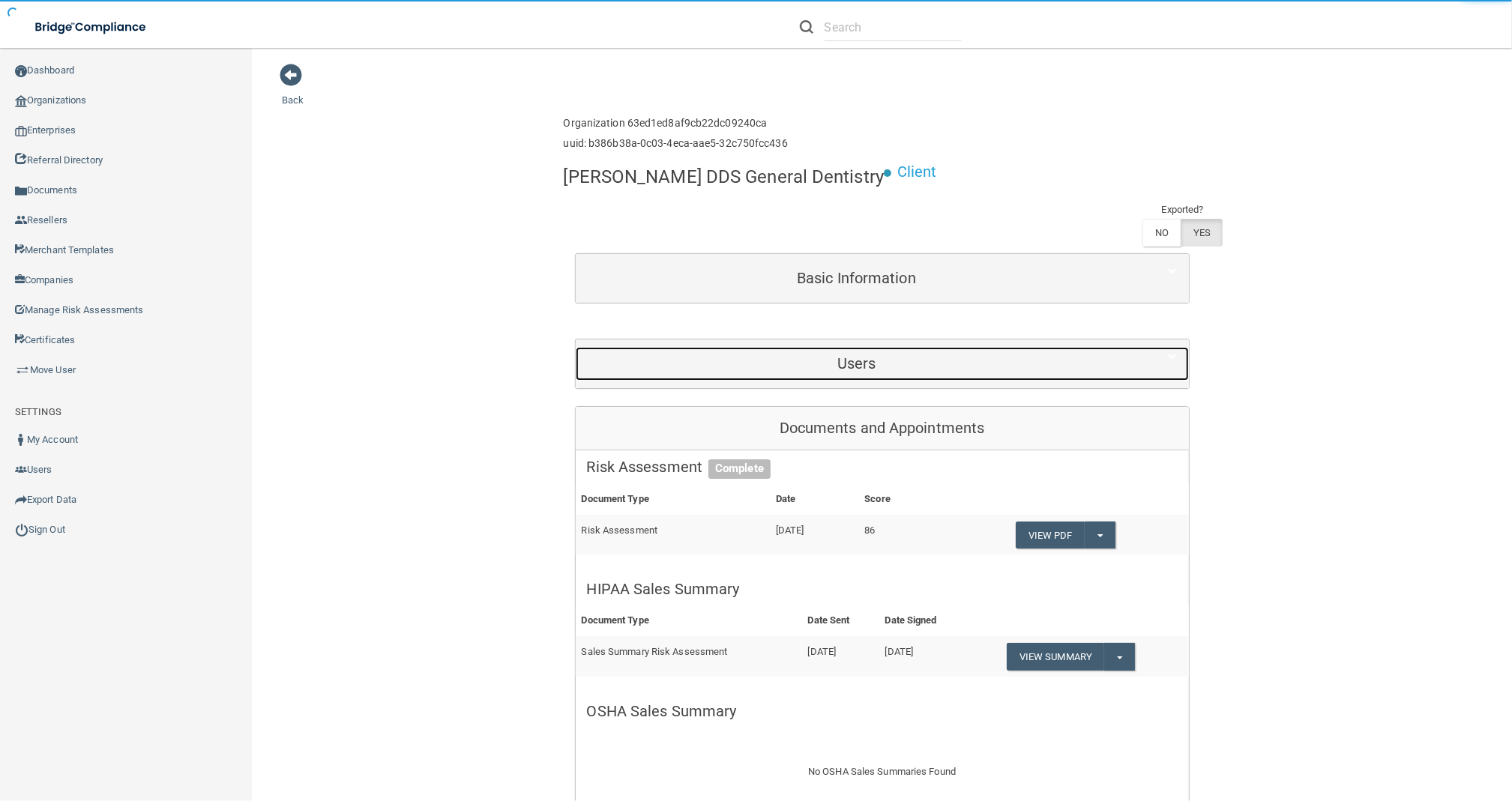
click at [771, 355] on h5 "Users" at bounding box center [856, 364] width 539 height 17
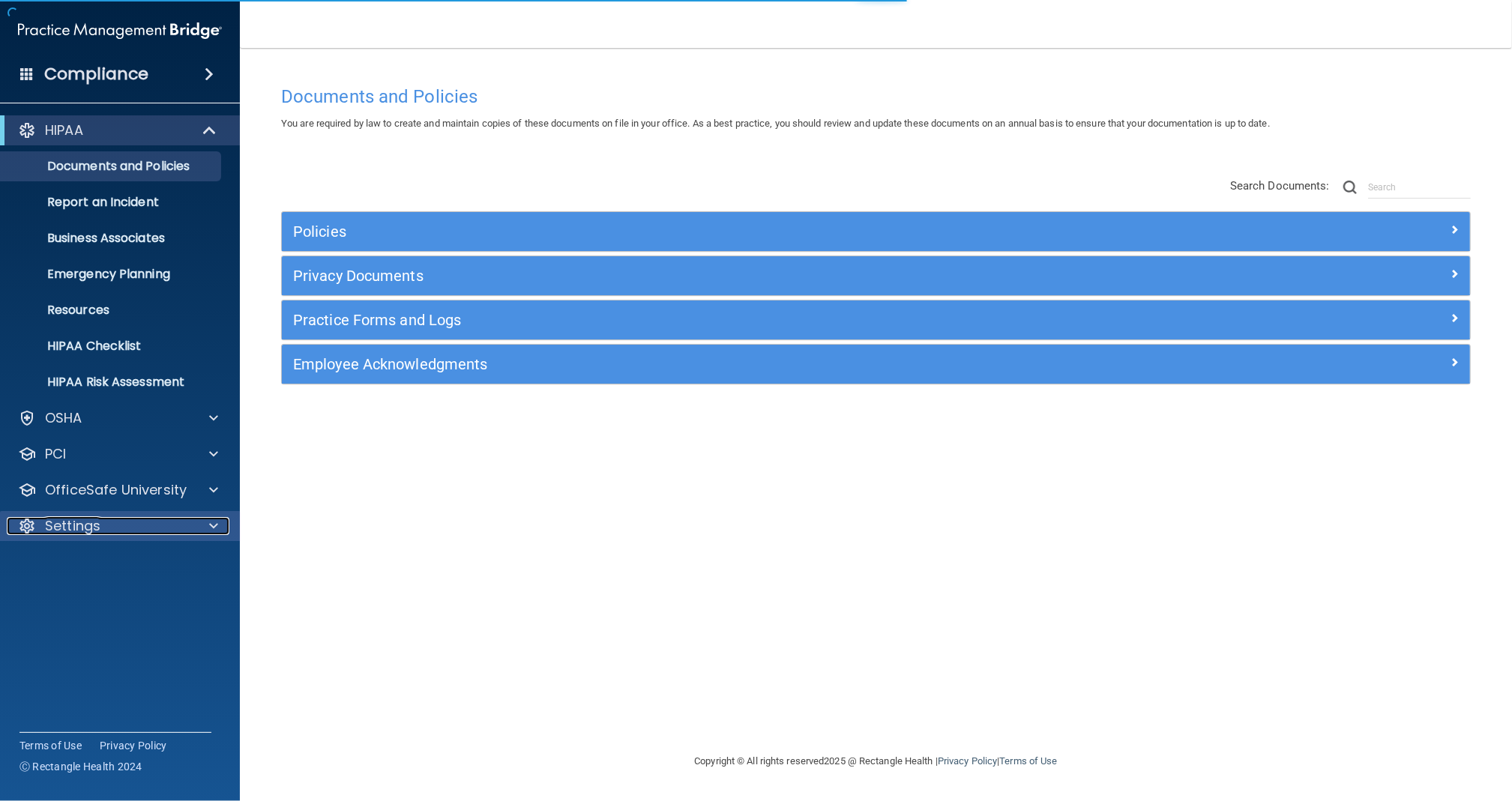
click at [98, 533] on p "Settings" at bounding box center [72, 526] width 56 height 18
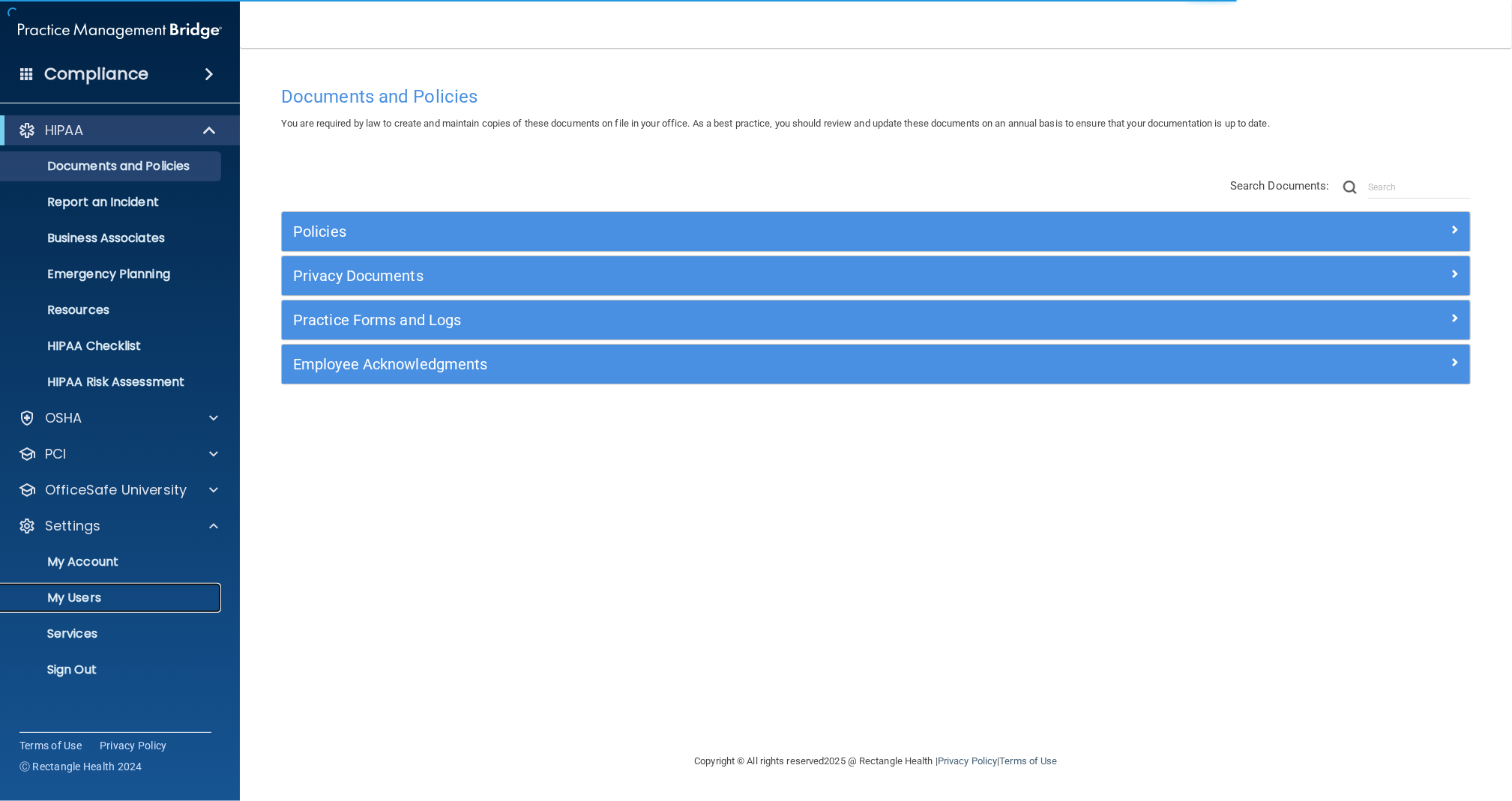
click at [103, 586] on link "My Users" at bounding box center [103, 598] width 236 height 30
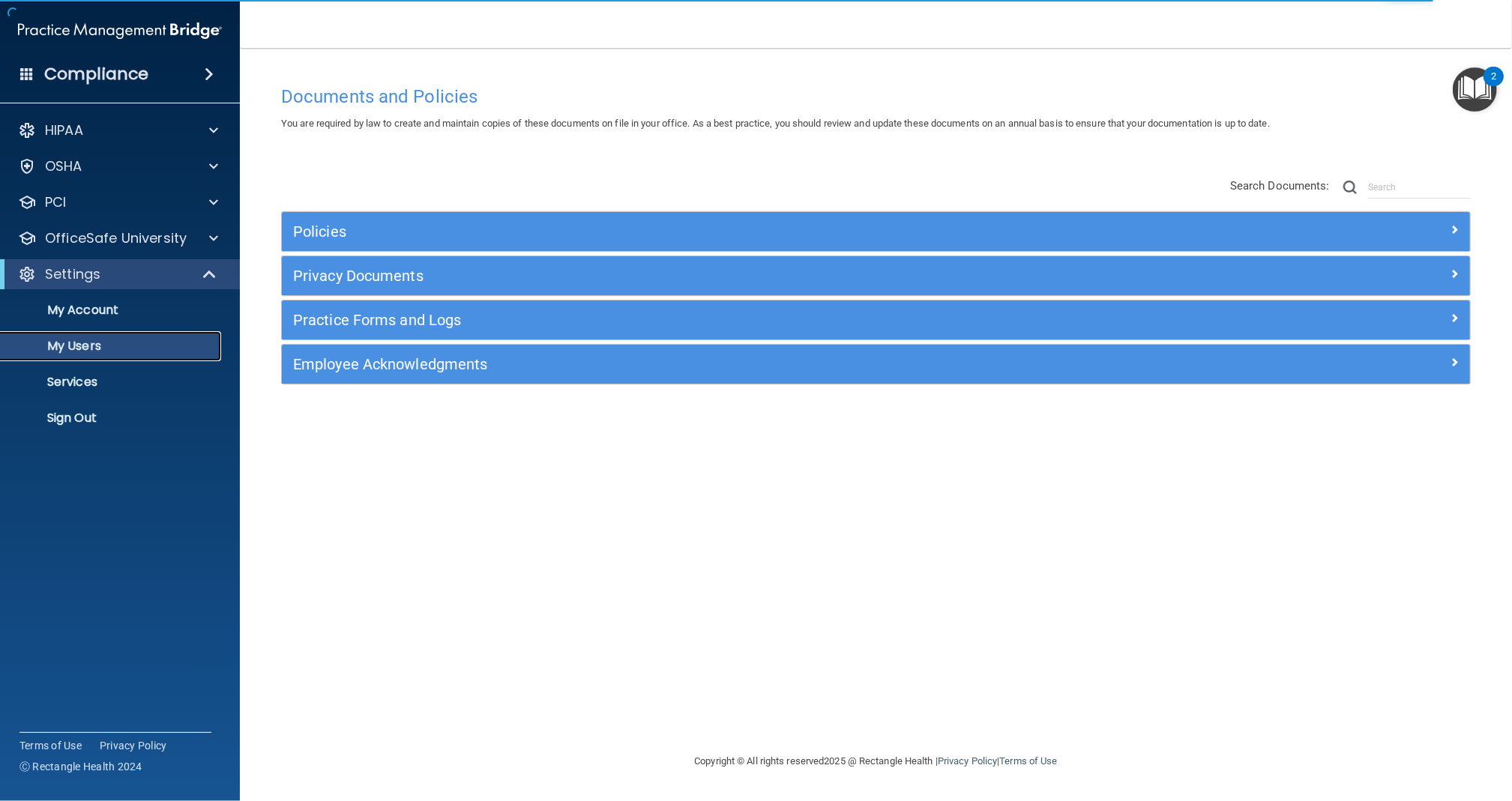
select select "20"
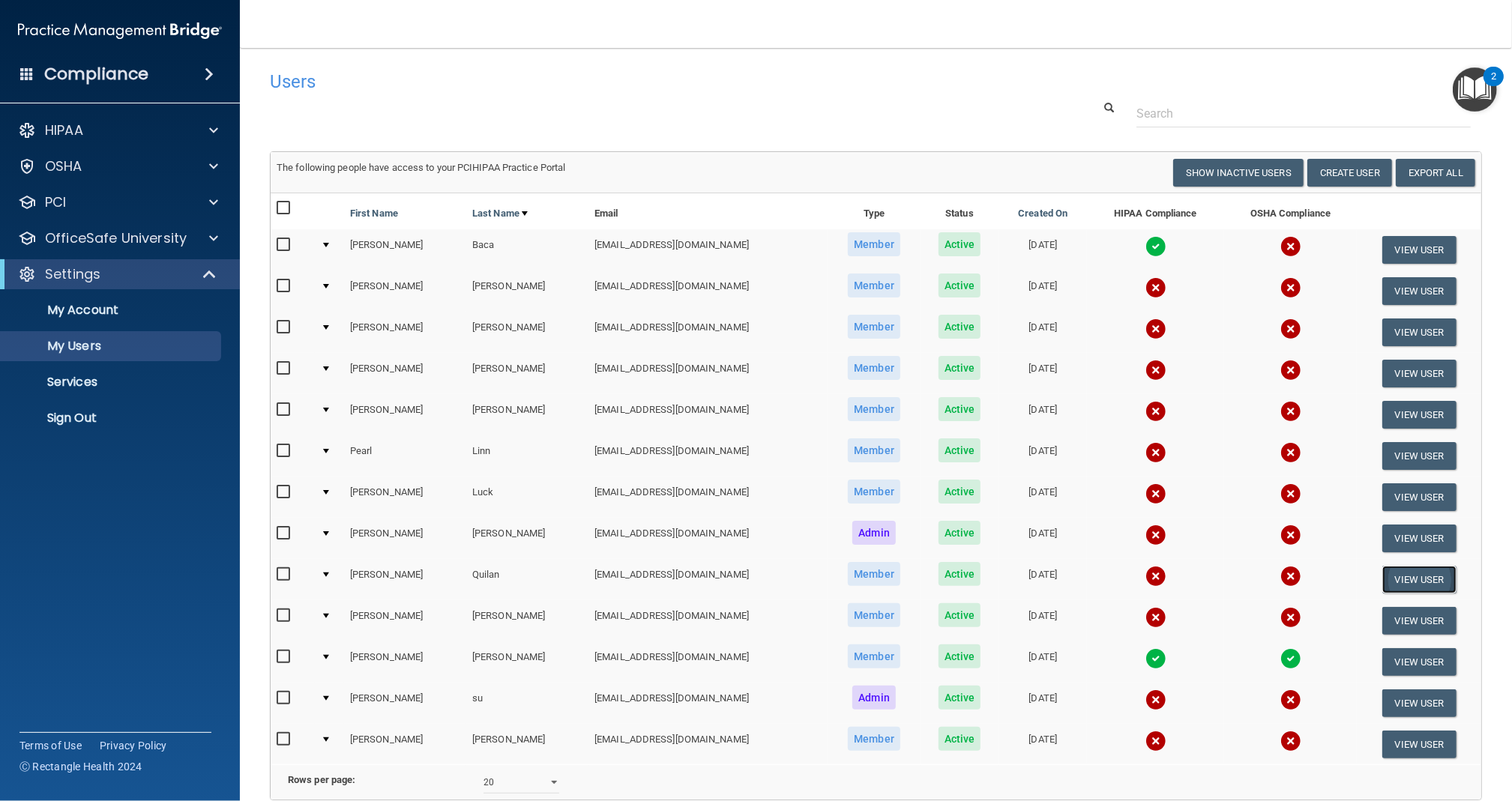
click at [1389, 568] on button "View User" at bounding box center [1419, 579] width 75 height 27
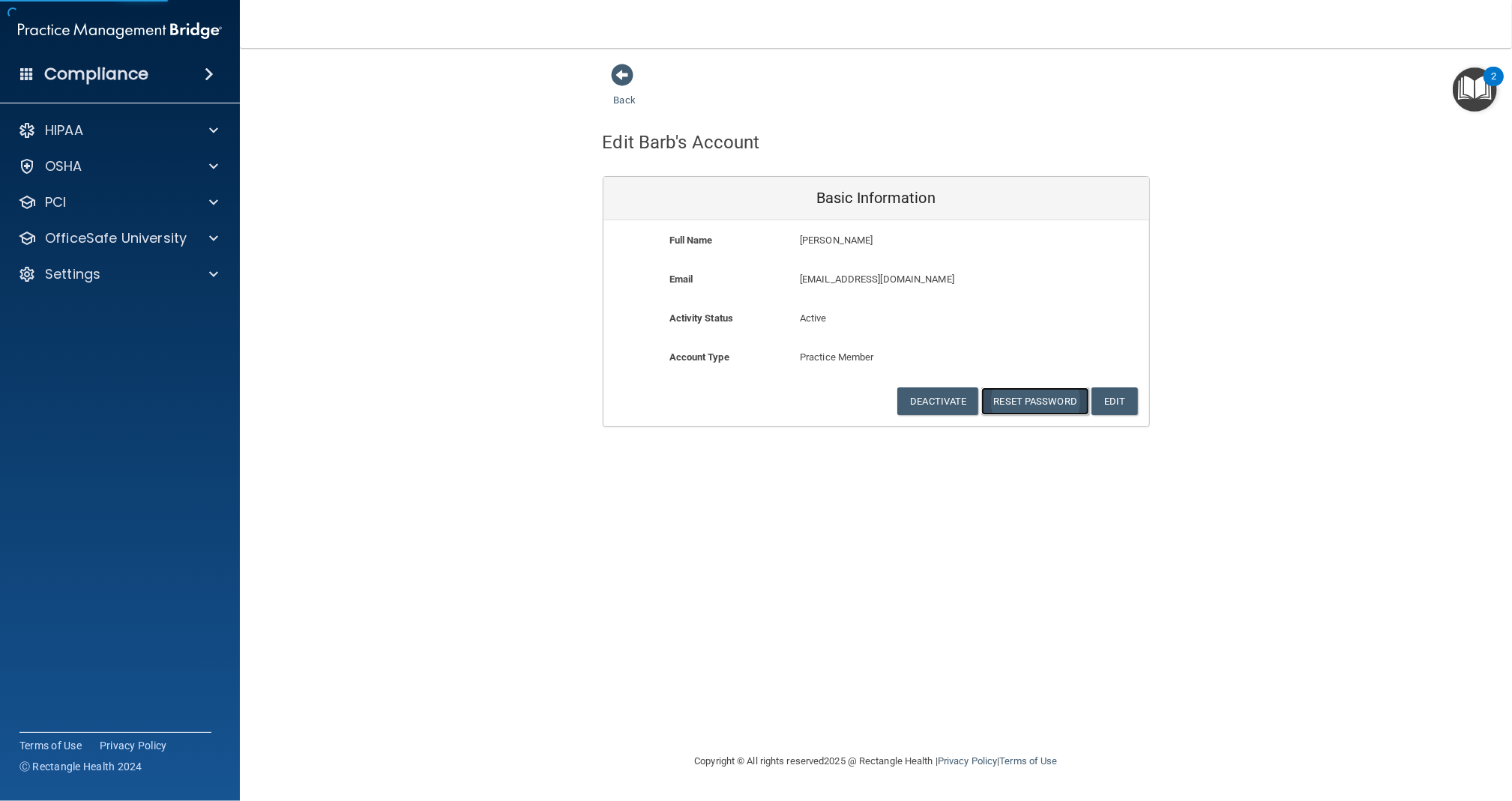
click at [1028, 399] on button "Reset Password" at bounding box center [1035, 401] width 108 height 27
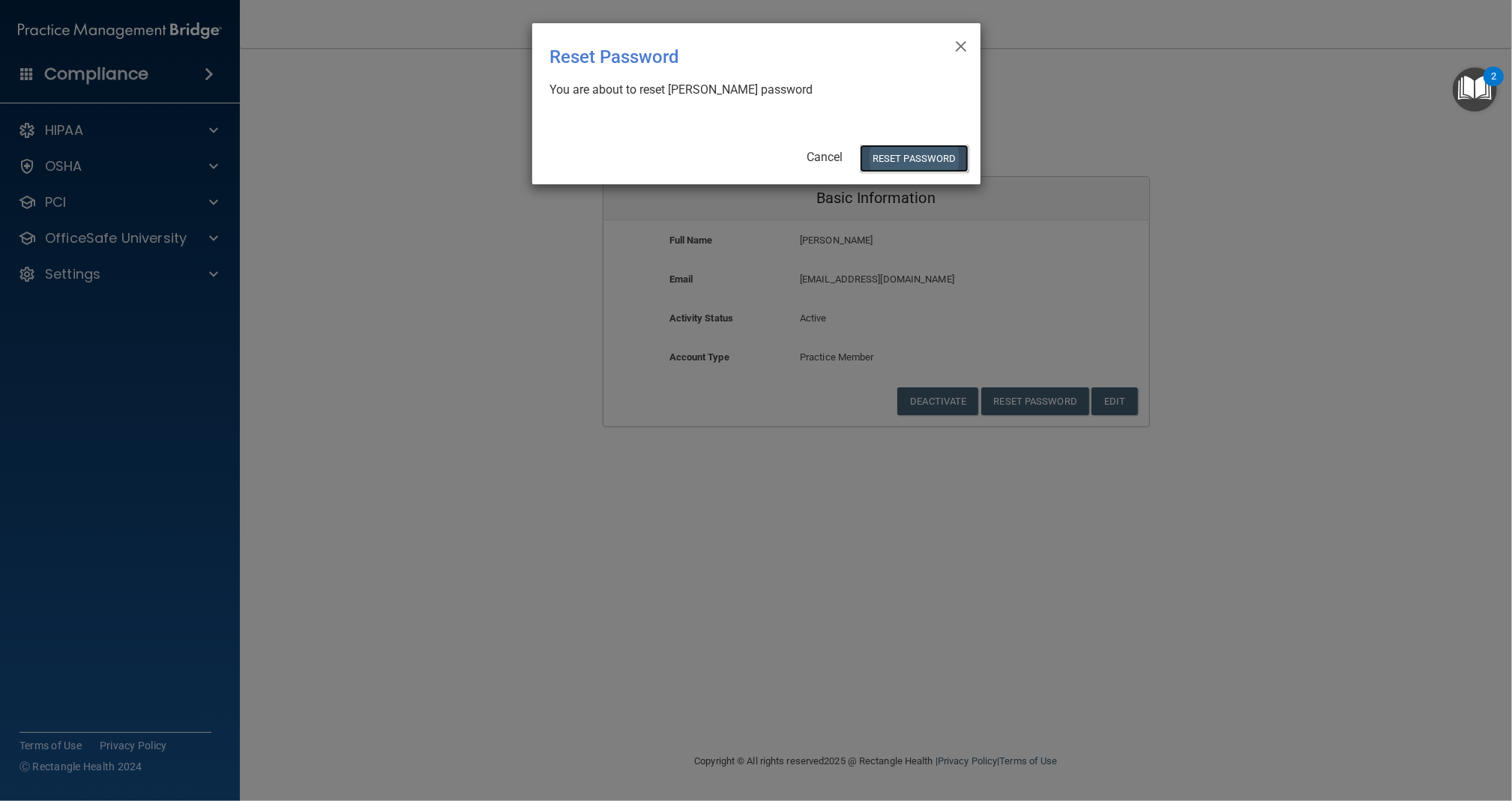
click at [886, 153] on button "Reset Password" at bounding box center [914, 158] width 108 height 27
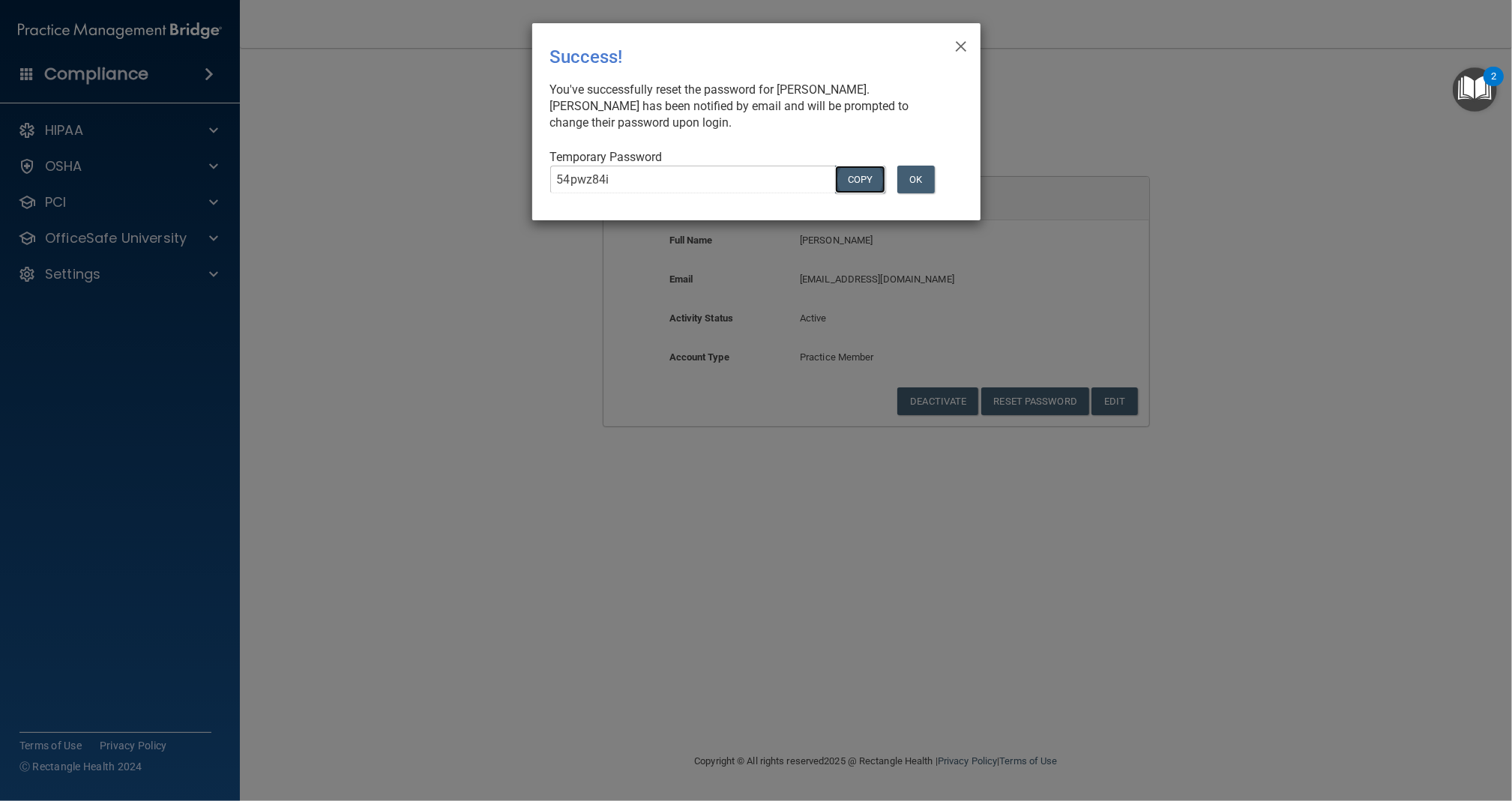
click at [847, 177] on button "COPY" at bounding box center [860, 179] width 50 height 27
click at [915, 178] on button "OK" at bounding box center [915, 179] width 37 height 27
